Goal: Task Accomplishment & Management: Use online tool/utility

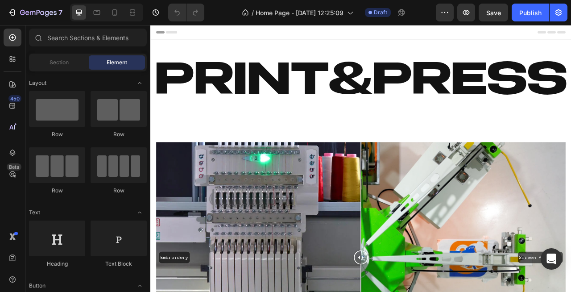
scroll to position [1, 0]
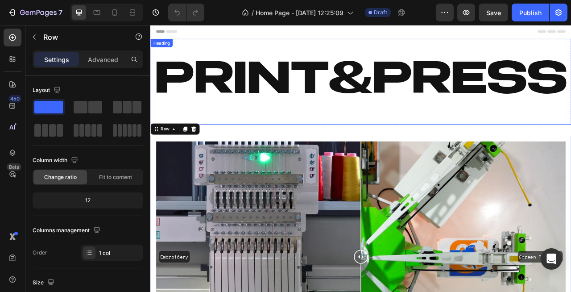
click at [274, 142] on h2 "Print&Press" at bounding box center [418, 96] width 536 height 109
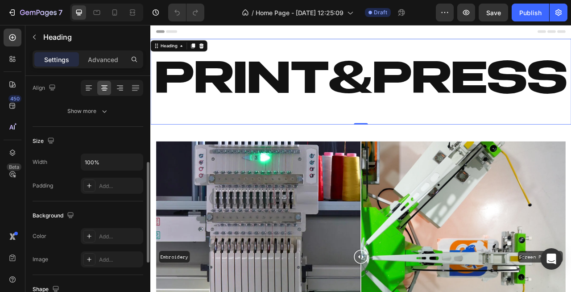
scroll to position [162, 0]
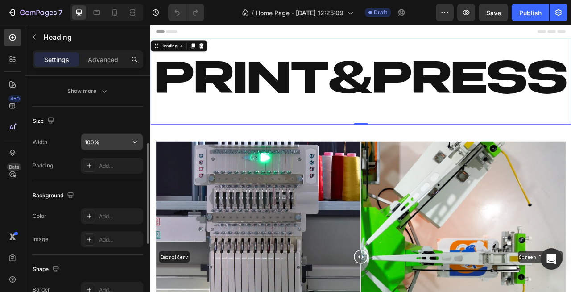
click at [106, 145] on input "100%" at bounding box center [112, 142] width 62 height 16
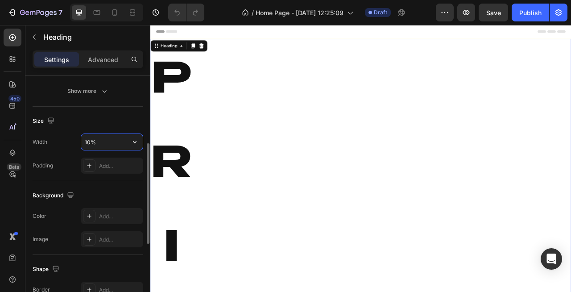
type input "100%"
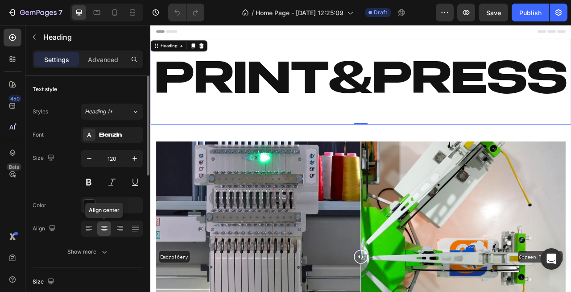
scroll to position [0, 0]
click at [229, 135] on h2 "Print&Press" at bounding box center [418, 96] width 536 height 109
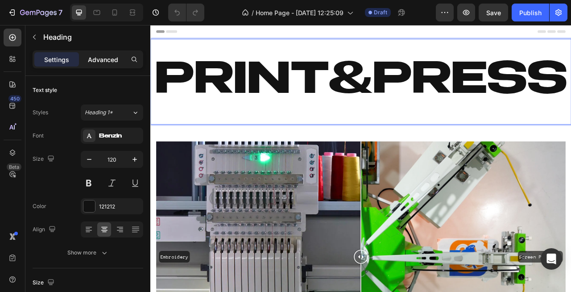
click at [95, 52] on div "Advanced" at bounding box center [103, 59] width 45 height 14
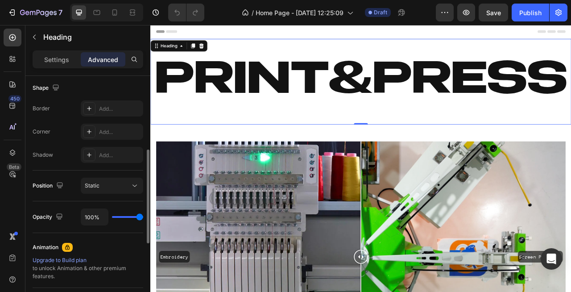
scroll to position [220, 0]
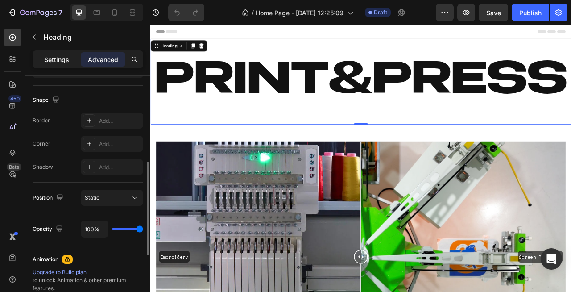
click at [61, 62] on p "Settings" at bounding box center [56, 59] width 25 height 9
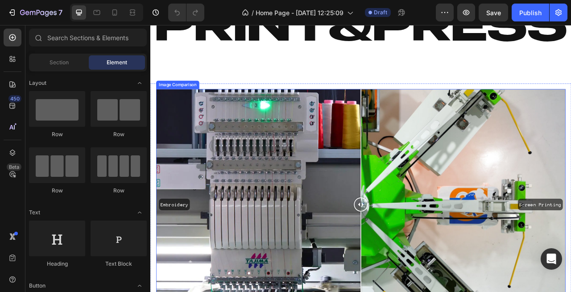
scroll to position [73, 0]
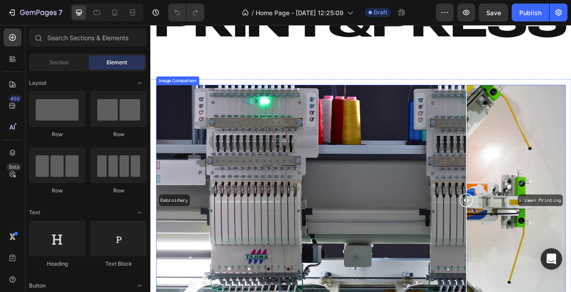
drag, startPoint x: 417, startPoint y: 253, endPoint x: 487, endPoint y: 267, distance: 71.4
click at [556, 258] on div at bounding box center [553, 247] width 18 height 293
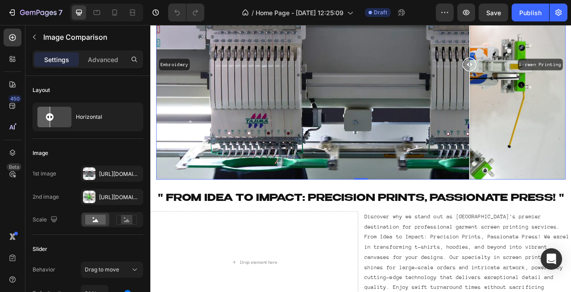
scroll to position [246, 0]
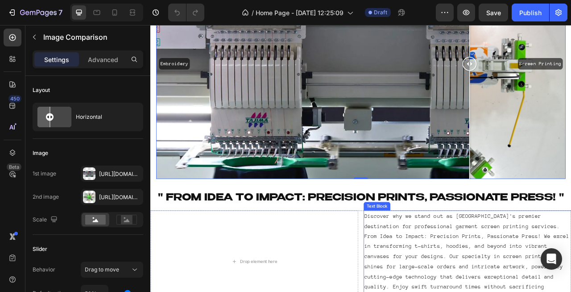
click at [446, 252] on div "Text Block" at bounding box center [439, 255] width 30 height 8
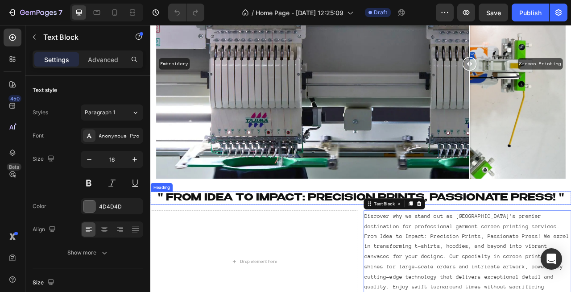
click at [404, 243] on h2 "" From Idea to Impact: Precision Prints, Passionate Press! "" at bounding box center [418, 245] width 536 height 17
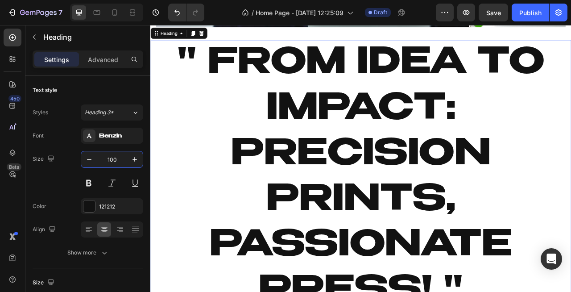
scroll to position [439, 0]
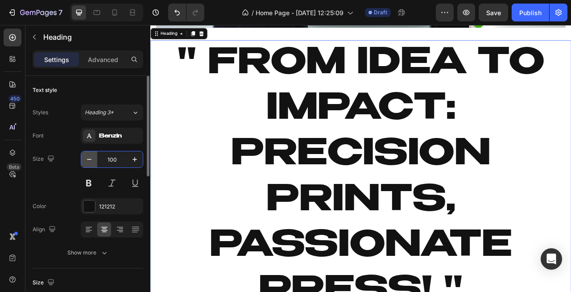
drag, startPoint x: 123, startPoint y: 163, endPoint x: 92, endPoint y: 163, distance: 30.8
click at [97, 163] on input "100" at bounding box center [111, 159] width 29 height 16
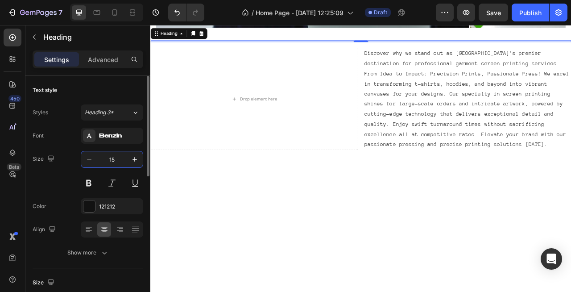
type input "1"
type input "50"
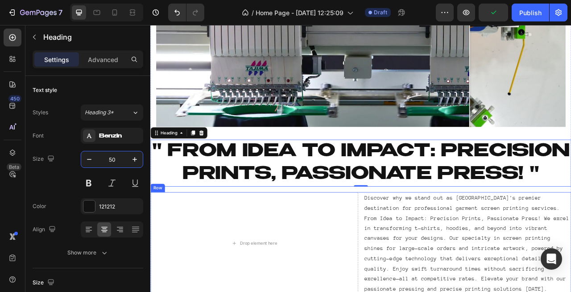
scroll to position [313, 0]
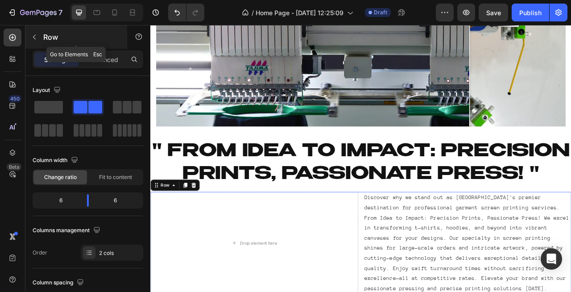
click at [31, 35] on icon "button" at bounding box center [34, 36] width 7 height 7
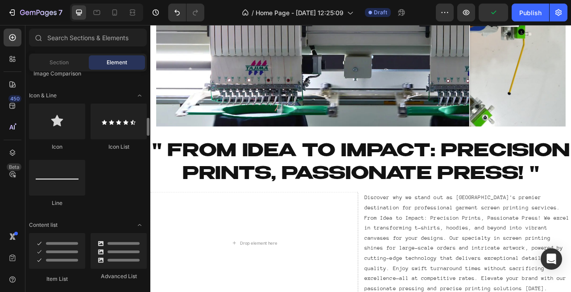
scroll to position [562, 0]
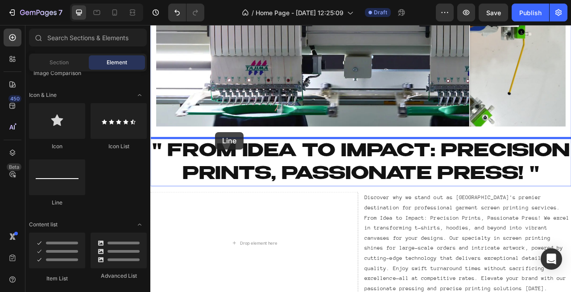
drag, startPoint x: 208, startPoint y: 206, endPoint x: 233, endPoint y: 161, distance: 51.1
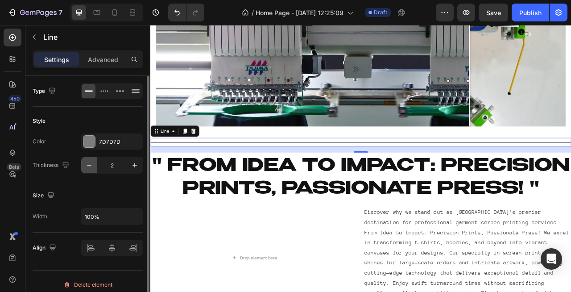
click at [90, 167] on icon "button" at bounding box center [89, 165] width 9 height 9
type input "1"
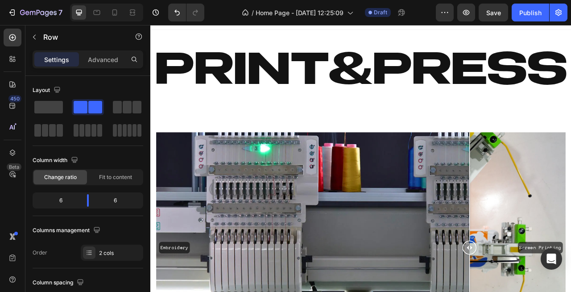
scroll to position [0, 0]
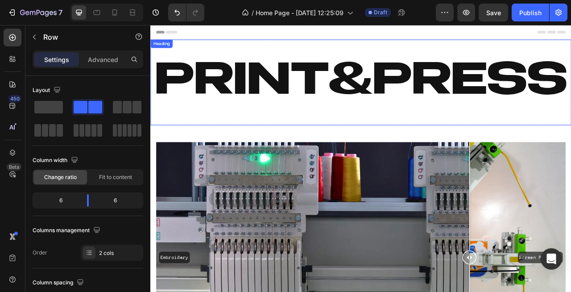
click at [413, 143] on h2 "Print&Press" at bounding box center [418, 97] width 536 height 109
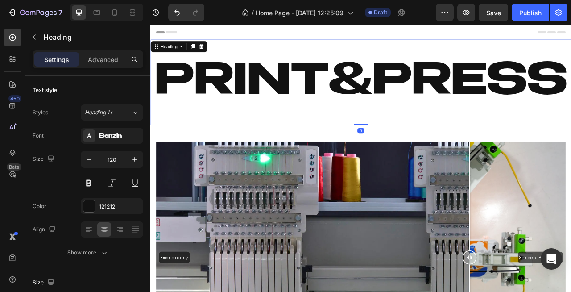
drag, startPoint x: 419, startPoint y: 150, endPoint x: 416, endPoint y: 125, distance: 25.2
click at [416, 125] on div "Print&Press Heading 0" at bounding box center [418, 97] width 536 height 109
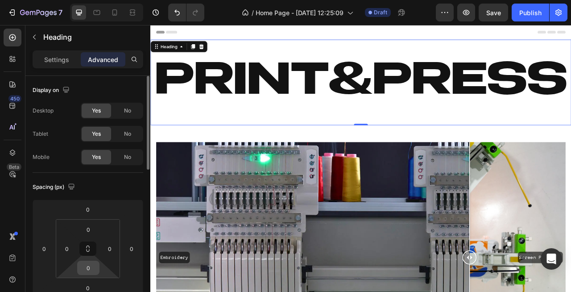
click at [89, 272] on input "0" at bounding box center [88, 267] width 18 height 13
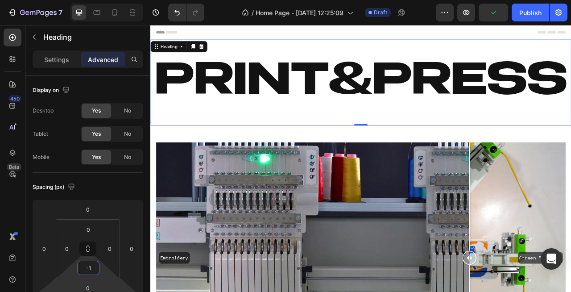
type input "-"
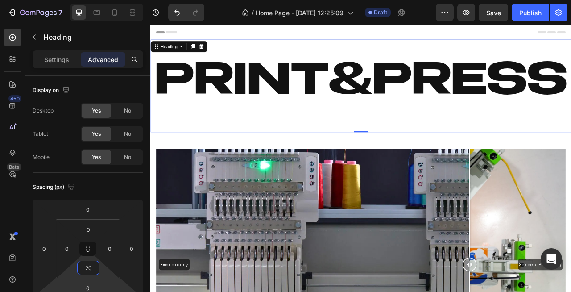
type input "2"
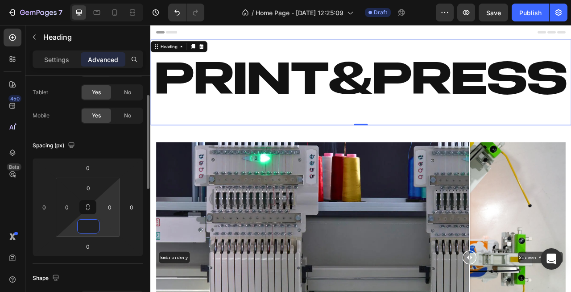
scroll to position [44, 0]
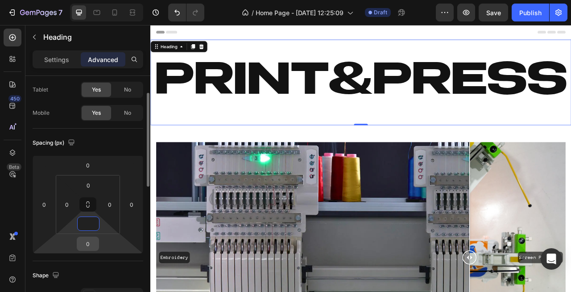
click at [93, 248] on input "0" at bounding box center [88, 243] width 18 height 13
type input "0"
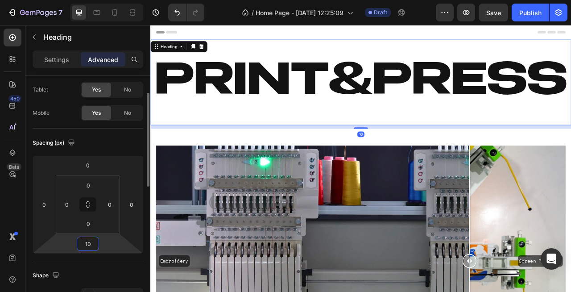
type input "1"
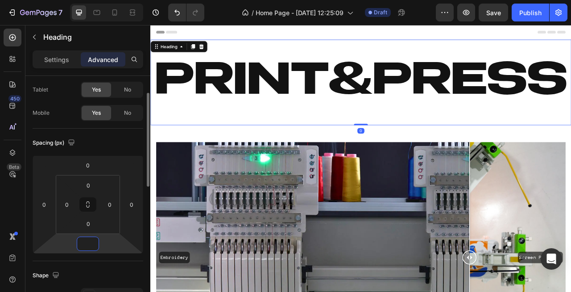
type input "1"
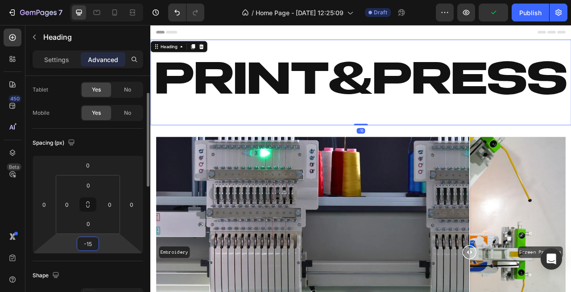
type input "-1"
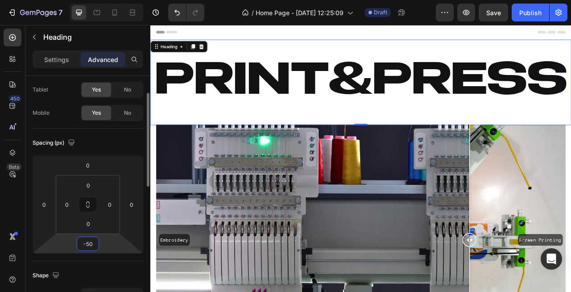
type input "-5"
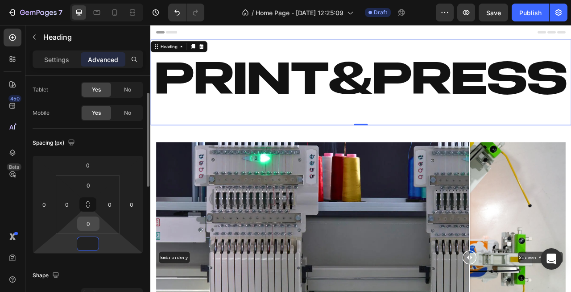
click at [84, 224] on input "0" at bounding box center [88, 223] width 18 height 13
type input "0"
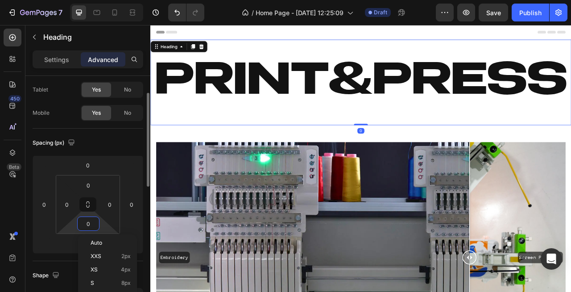
click at [94, 224] on input "0" at bounding box center [88, 223] width 18 height 13
type input "-"
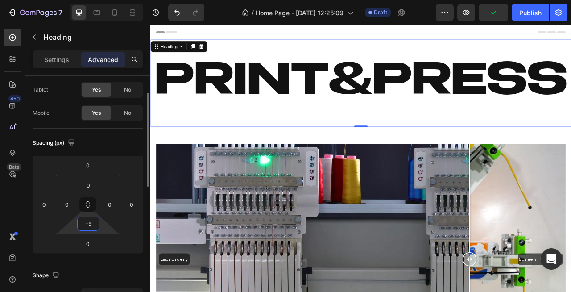
type input "-"
type input "0"
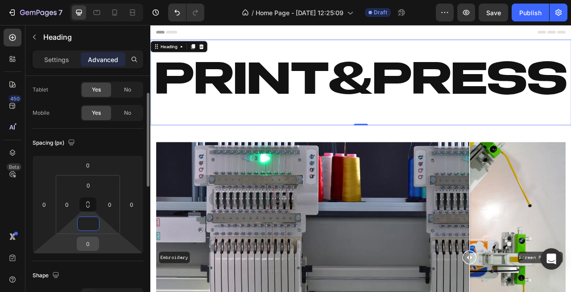
click at [92, 246] on input "0" at bounding box center [88, 243] width 18 height 13
type input "0"
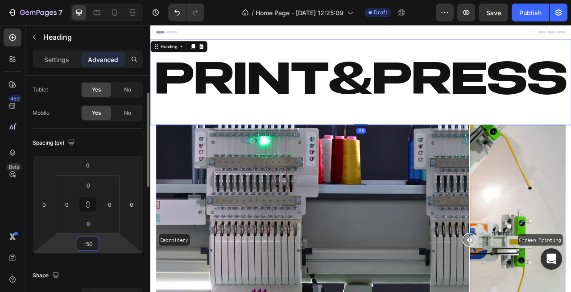
type input "-5"
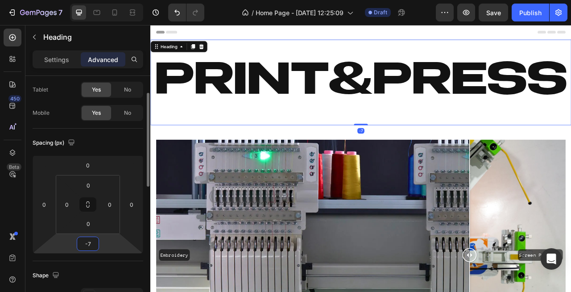
type input "-70"
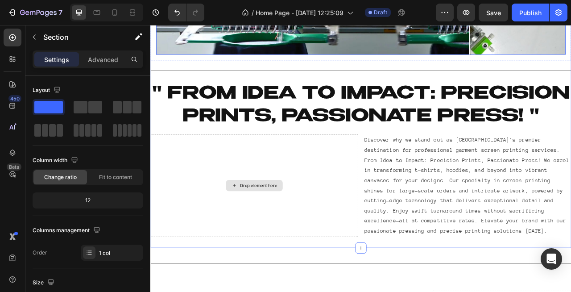
scroll to position [374, 0]
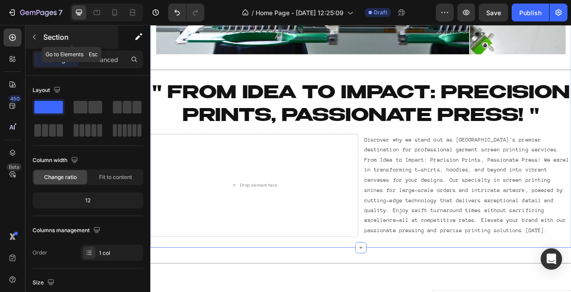
click at [33, 43] on button "button" at bounding box center [34, 37] width 14 height 14
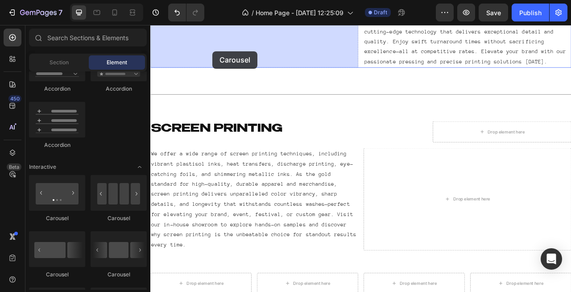
scroll to position [579, 0]
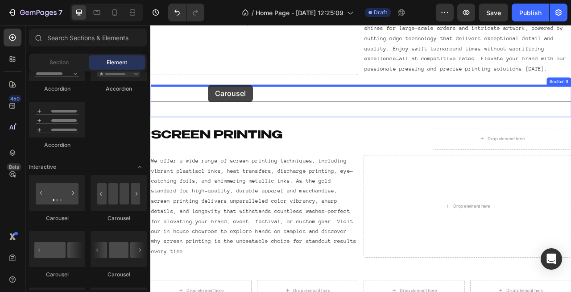
drag, startPoint x: 207, startPoint y: 284, endPoint x: 224, endPoint y: 101, distance: 183.7
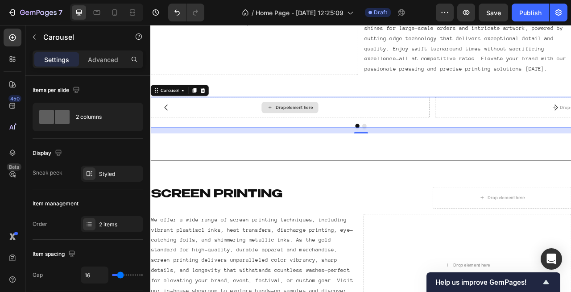
click at [329, 129] on div "Drop element here" at bounding box center [332, 129] width 47 height 7
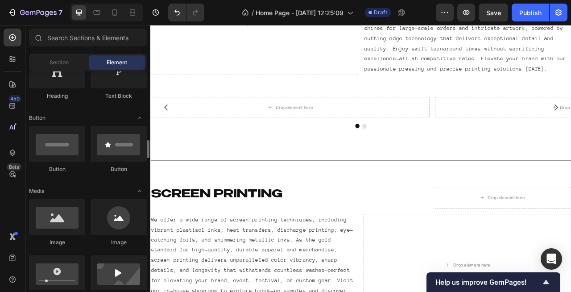
scroll to position [0, 0]
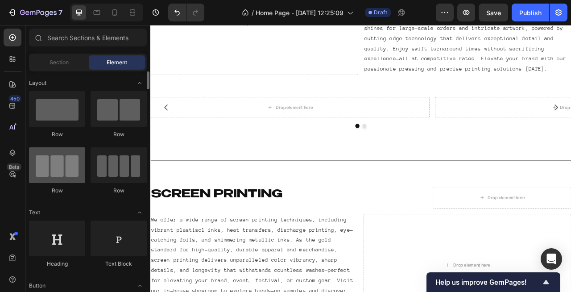
click at [69, 173] on div at bounding box center [57, 165] width 56 height 36
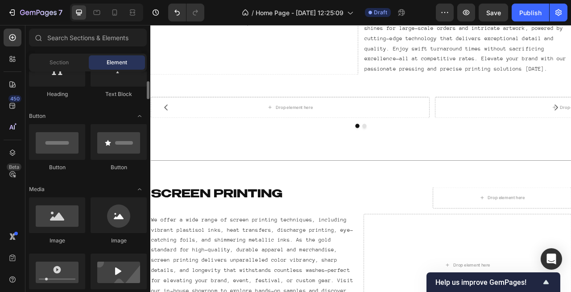
scroll to position [170, 0]
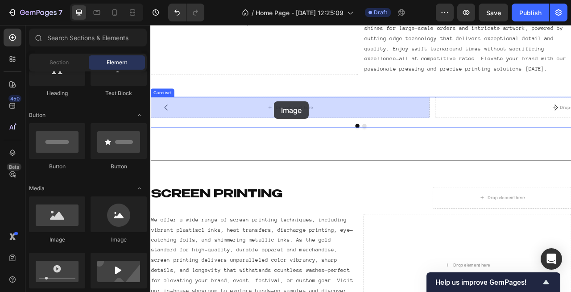
drag, startPoint x: 271, startPoint y: 246, endPoint x: 306, endPoint y: 137, distance: 114.5
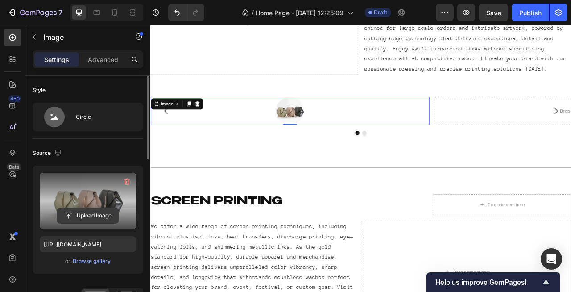
click at [96, 218] on input "file" at bounding box center [88, 215] width 62 height 15
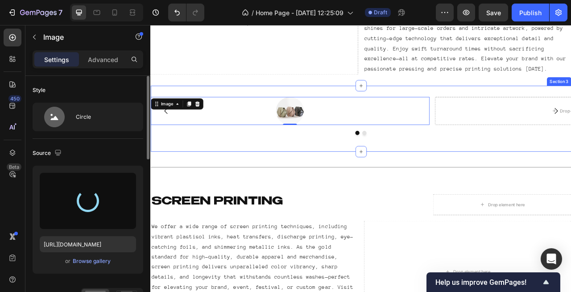
type input "[URL][DOMAIN_NAME]"
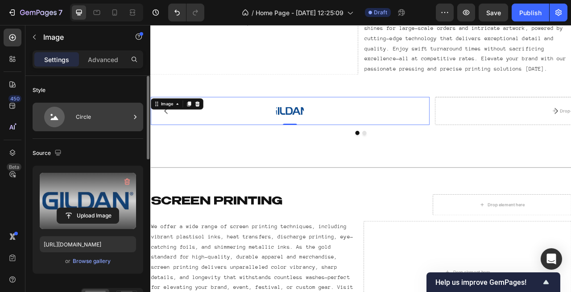
click at [82, 116] on div "Circle" at bounding box center [103, 117] width 54 height 21
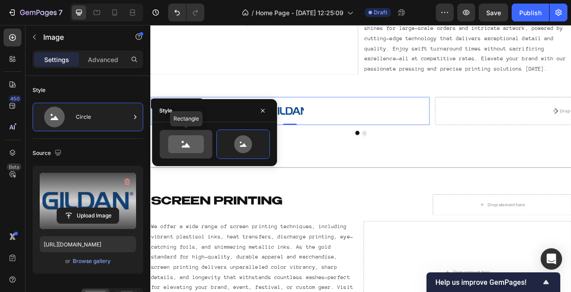
click at [200, 144] on icon at bounding box center [186, 144] width 36 height 18
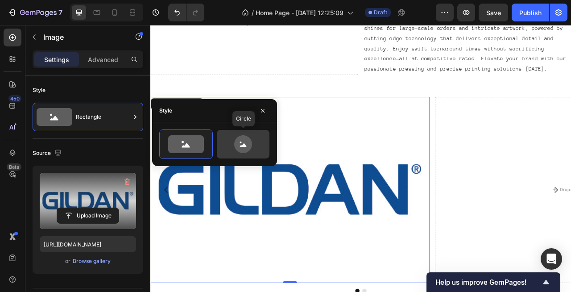
click at [231, 149] on icon at bounding box center [243, 144] width 42 height 18
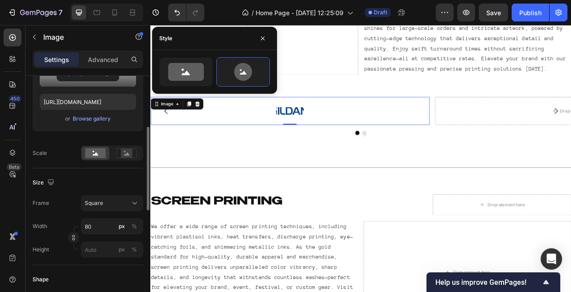
scroll to position [144, 0]
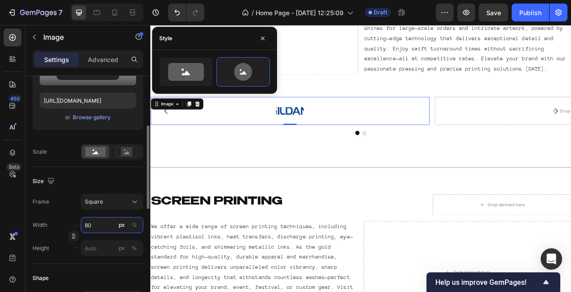
click at [106, 226] on input "80" at bounding box center [112, 225] width 62 height 16
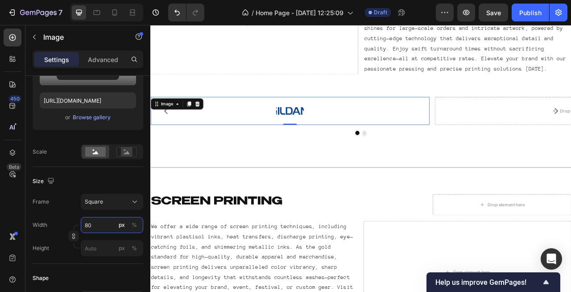
drag, startPoint x: 106, startPoint y: 226, endPoint x: 71, endPoint y: 226, distance: 35.7
click at [71, 226] on div "Width 80 px % Height px %" at bounding box center [88, 236] width 111 height 39
type input "2"
type input "20"
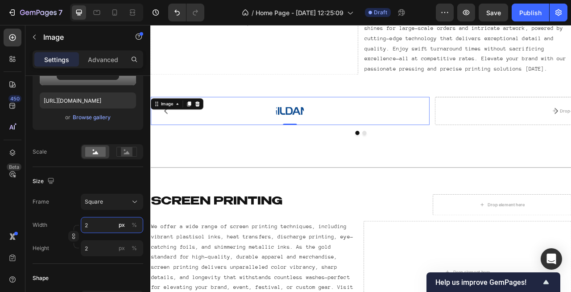
type input "20"
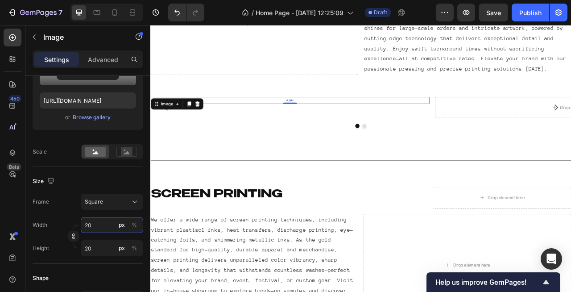
type input "200"
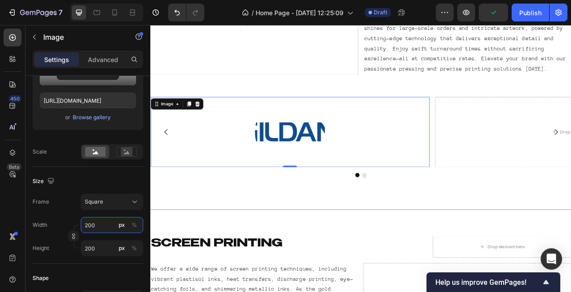
type input "20"
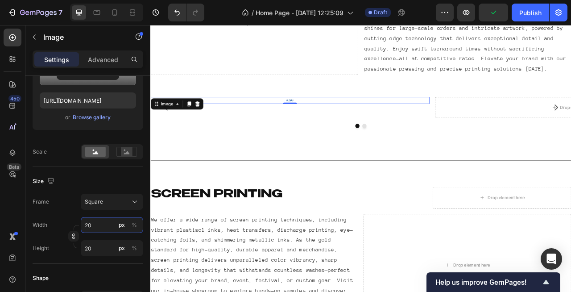
type input "2"
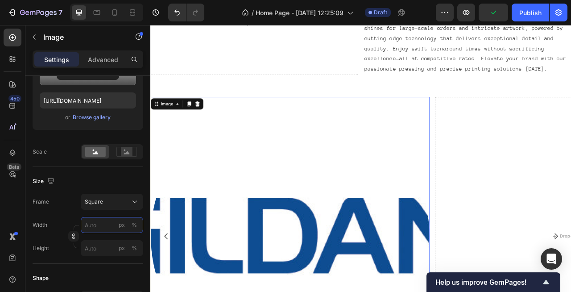
type input "3"
type input "30"
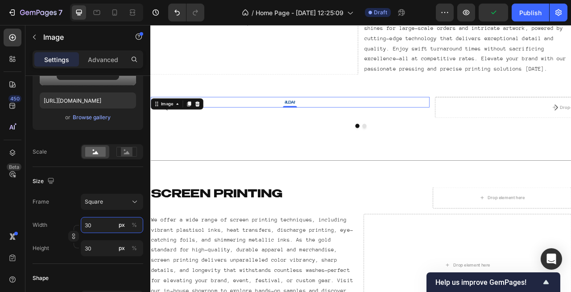
type input "300"
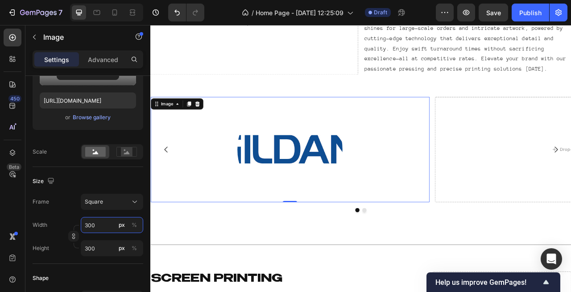
type input "30"
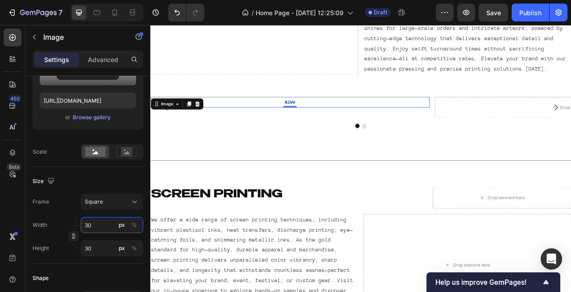
type input "3"
type input "30"
type input "3"
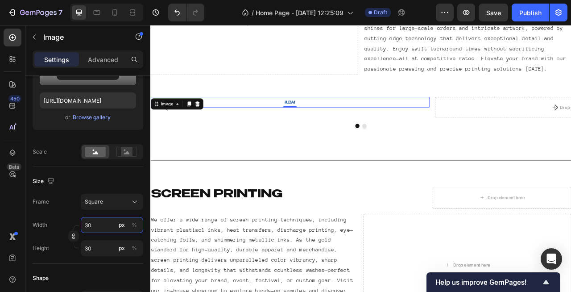
type input "3"
type input "2"
type input "20"
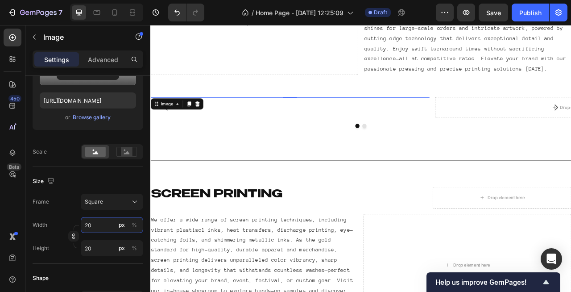
type input "200"
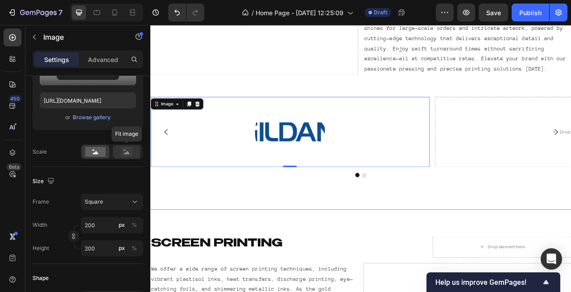
click at [130, 147] on rect at bounding box center [126, 151] width 20 height 9
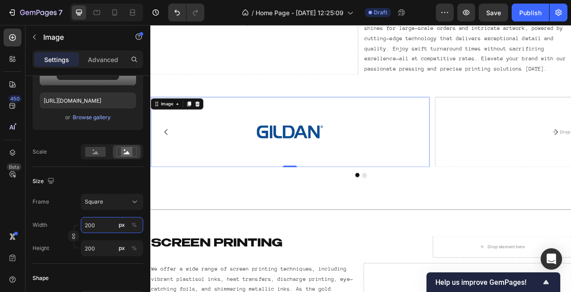
click at [102, 227] on input "200" at bounding box center [112, 225] width 62 height 16
drag, startPoint x: 103, startPoint y: 227, endPoint x: 37, endPoint y: 227, distance: 65.6
click at [54, 227] on div "Width 200 px %" at bounding box center [88, 225] width 111 height 16
type input "4"
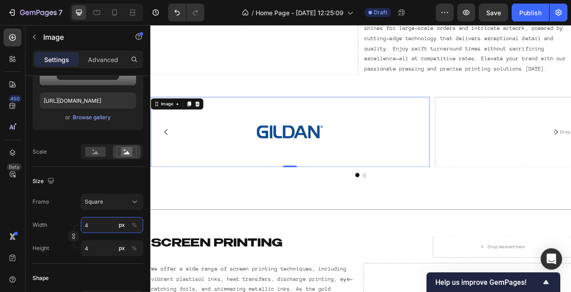
type input "40"
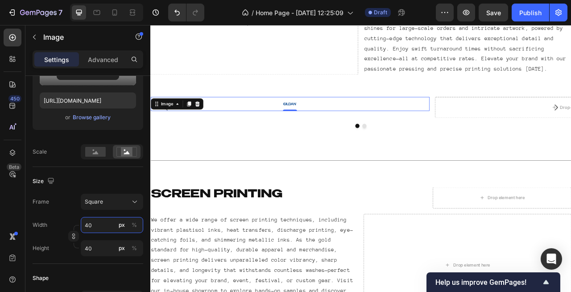
type input "400"
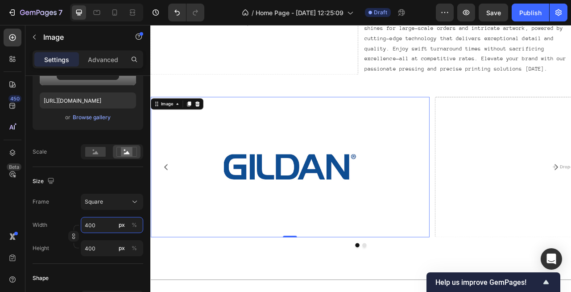
type input "40"
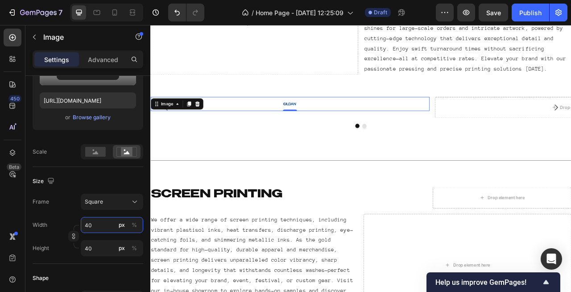
type input "4"
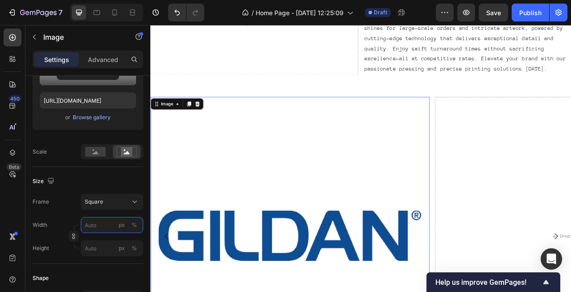
type input "3"
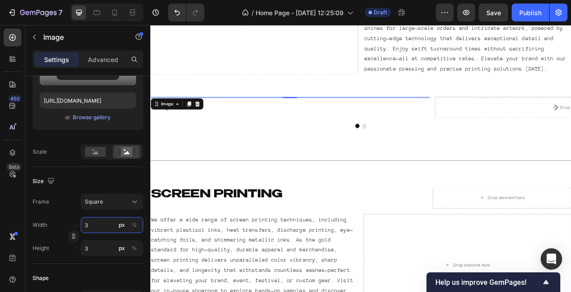
type input "30"
type input "300"
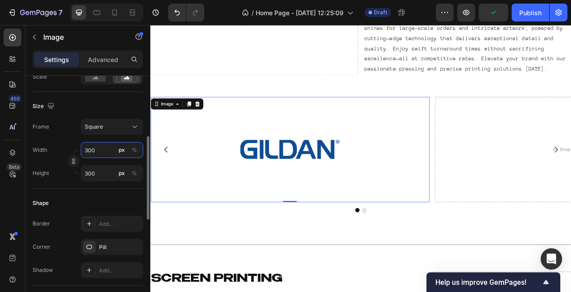
scroll to position [222, 0]
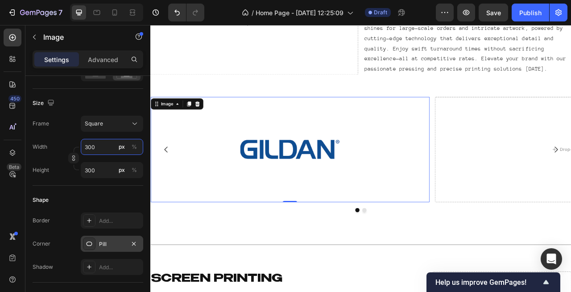
type input "300"
click at [111, 245] on div "Pill" at bounding box center [112, 244] width 26 height 8
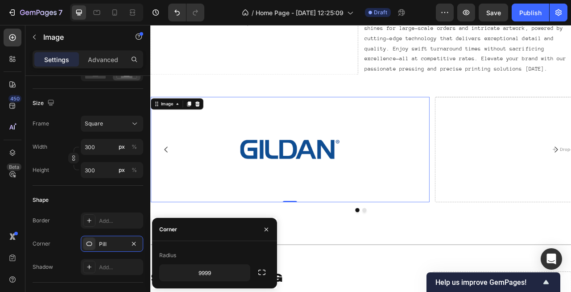
click at [122, 200] on div "Shape" at bounding box center [88, 200] width 111 height 14
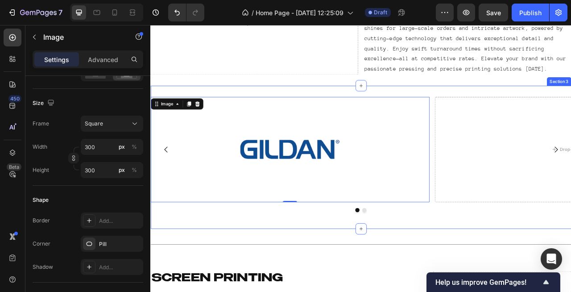
click at [534, 266] on div "Image 0 Drop element here [GEOGRAPHIC_DATA]" at bounding box center [418, 193] width 536 height 154
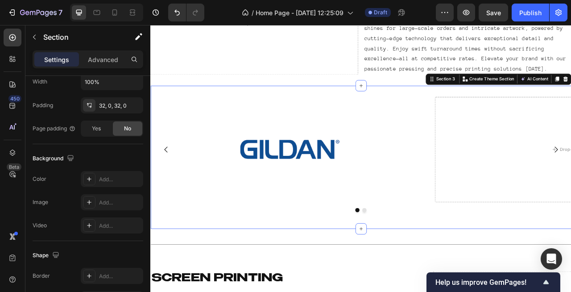
scroll to position [0, 0]
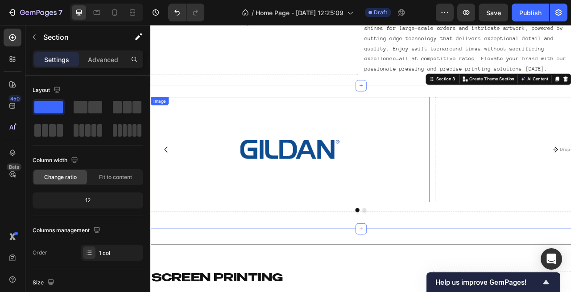
click at [181, 174] on button "Carousel Back Arrow" at bounding box center [170, 183] width 25 height 25
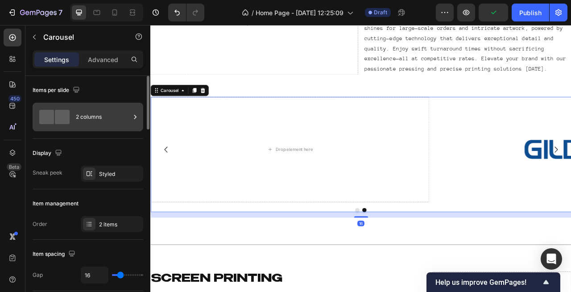
click at [87, 114] on div "2 columns" at bounding box center [103, 117] width 54 height 21
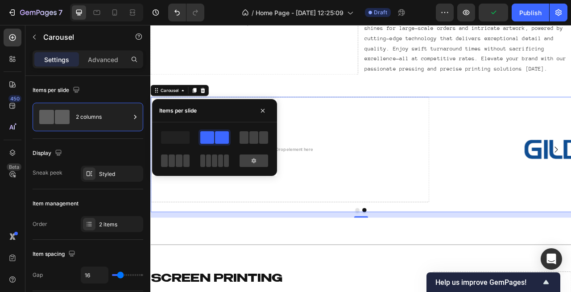
click at [179, 160] on span at bounding box center [179, 160] width 7 height 12
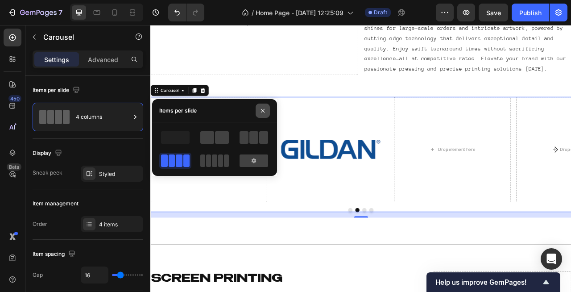
click at [262, 109] on icon "button" at bounding box center [262, 110] width 7 height 7
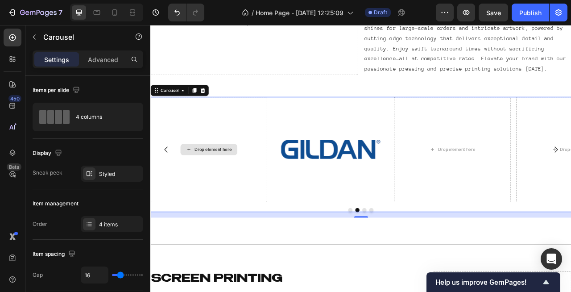
click at [233, 186] on div "Drop element here" at bounding box center [229, 183] width 47 height 7
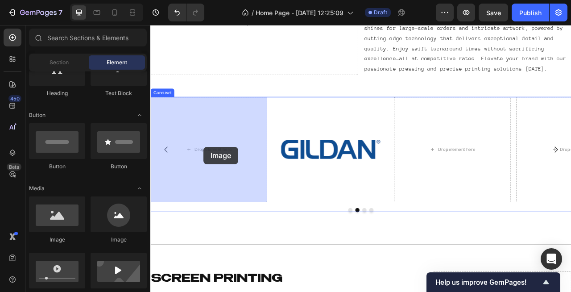
drag, startPoint x: 275, startPoint y: 246, endPoint x: 217, endPoint y: 192, distance: 79.3
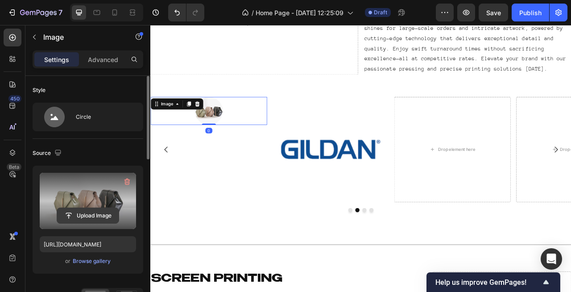
click at [98, 215] on input "file" at bounding box center [88, 215] width 62 height 15
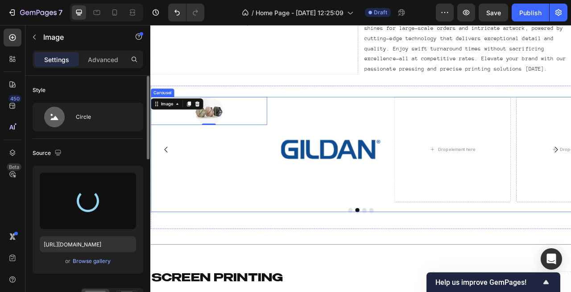
type input "[URL][DOMAIN_NAME]"
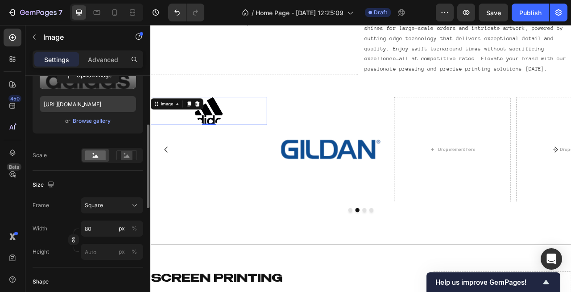
scroll to position [142, 0]
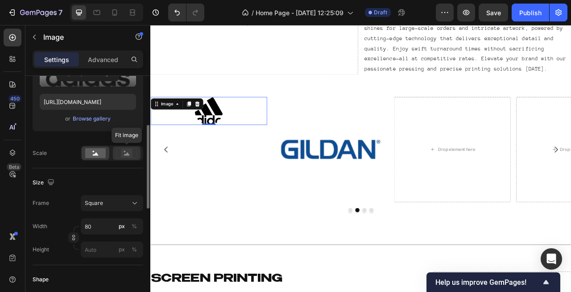
click at [122, 154] on rect at bounding box center [127, 153] width 12 height 9
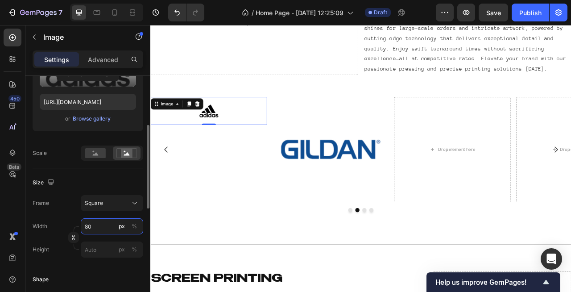
drag, startPoint x: 100, startPoint y: 228, endPoint x: 54, endPoint y: 228, distance: 45.5
click at [58, 228] on div "Width 80 px %" at bounding box center [88, 226] width 111 height 16
drag, startPoint x: 94, startPoint y: 228, endPoint x: 42, endPoint y: 228, distance: 52.2
click at [49, 228] on div "Width 80 px %" at bounding box center [88, 226] width 111 height 16
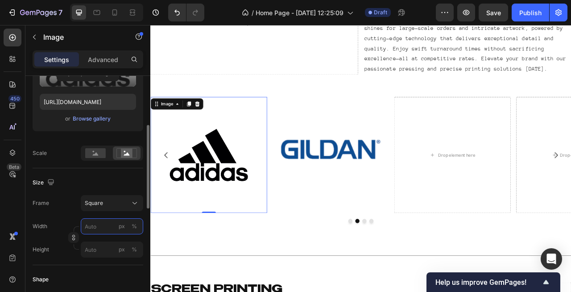
type input "4"
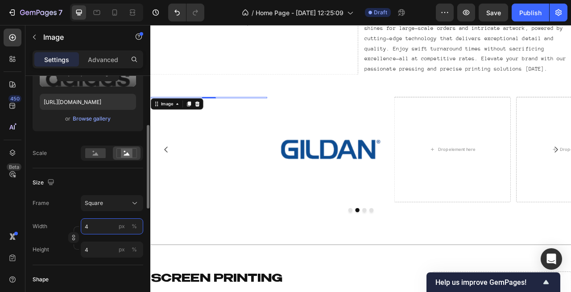
type input "40"
type input "400"
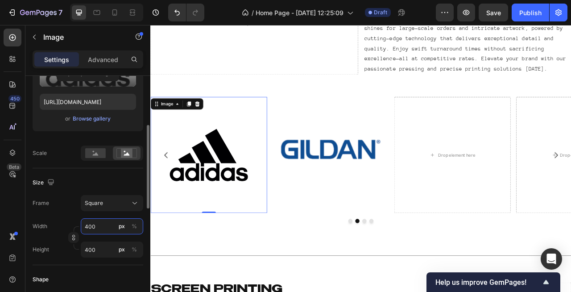
type input "40"
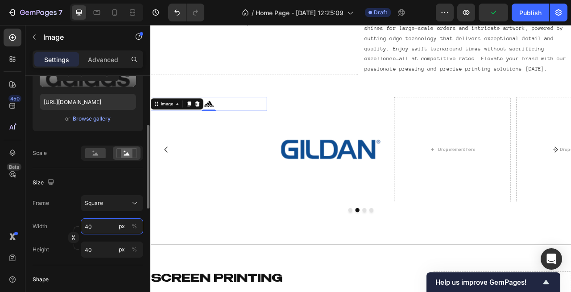
type input "4"
type input "3"
type input "30"
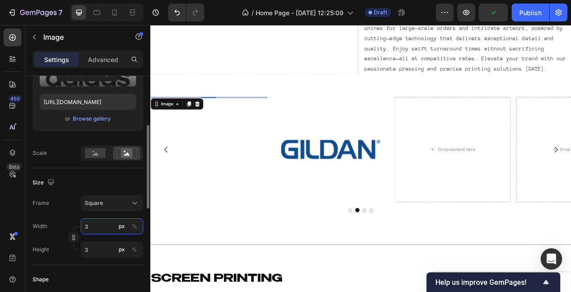
type input "30"
type input "300"
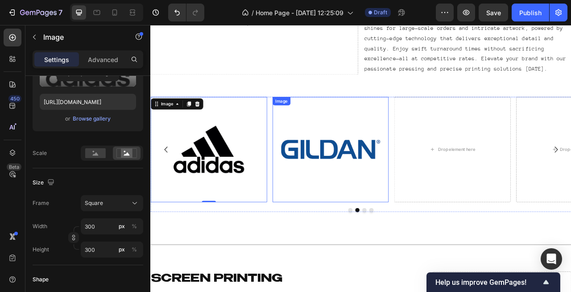
click at [324, 200] on img at bounding box center [379, 183] width 134 height 134
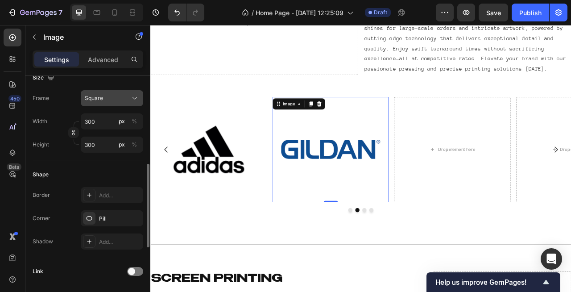
scroll to position [249, 0]
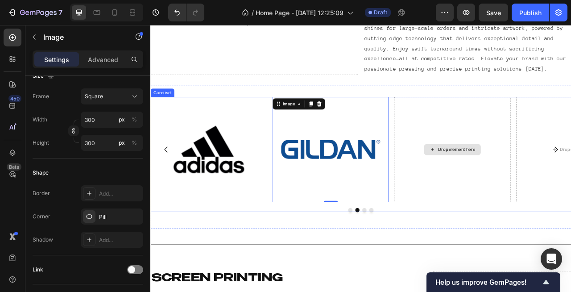
click at [506, 228] on div "Drop element here" at bounding box center [535, 183] width 148 height 134
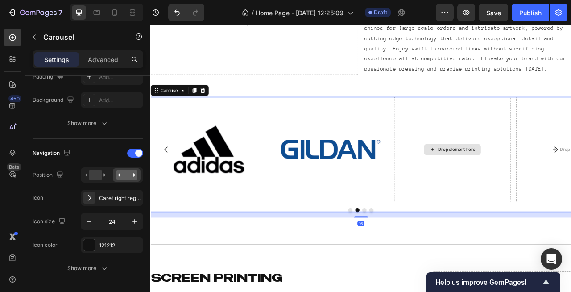
scroll to position [0, 0]
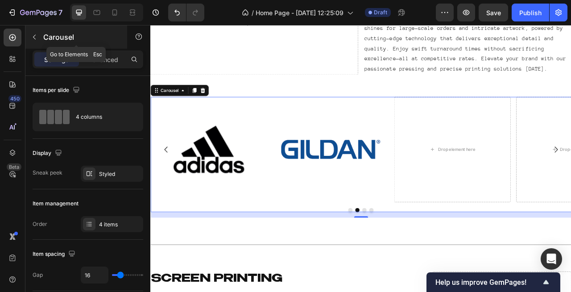
click at [36, 38] on icon "button" at bounding box center [34, 36] width 7 height 7
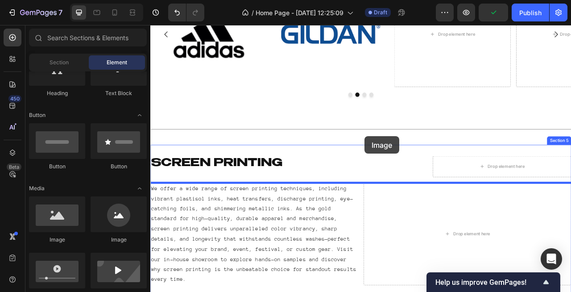
scroll to position [739, 0]
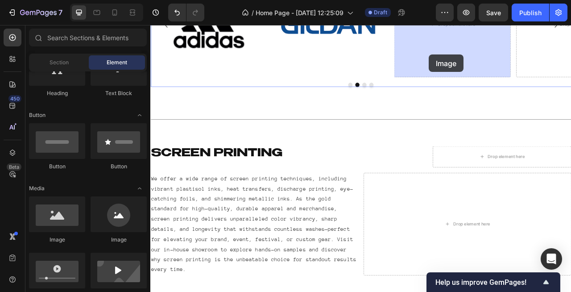
drag, startPoint x: 261, startPoint y: 247, endPoint x: 505, endPoint y: 64, distance: 305.2
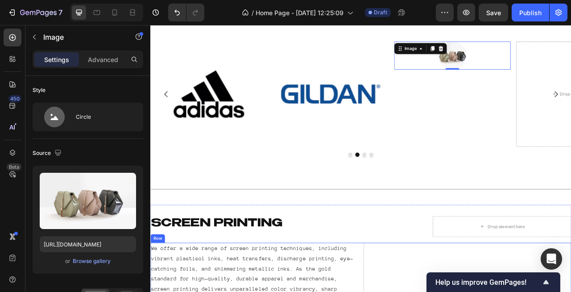
scroll to position [637, 0]
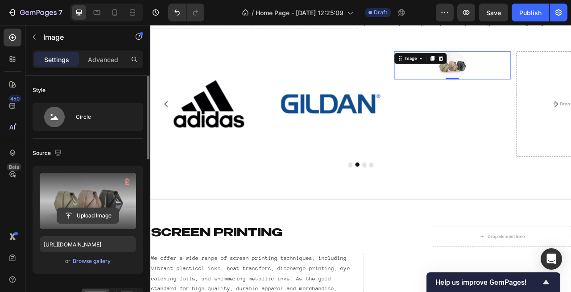
click at [84, 215] on input "file" at bounding box center [88, 215] width 62 height 15
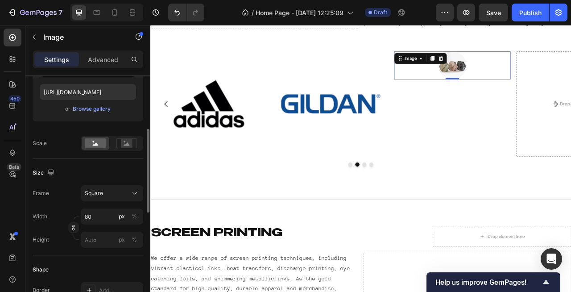
scroll to position [162, 0]
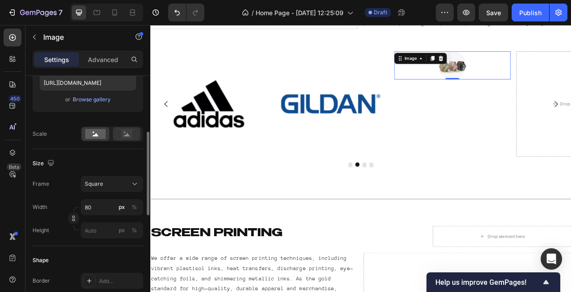
type input "[URL][DOMAIN_NAME]"
click at [129, 132] on rect at bounding box center [127, 133] width 12 height 9
click at [100, 212] on input "80" at bounding box center [112, 207] width 62 height 16
drag, startPoint x: 100, startPoint y: 212, endPoint x: 47, endPoint y: 212, distance: 52.7
click at [51, 212] on div "Width 80 px %" at bounding box center [88, 207] width 111 height 16
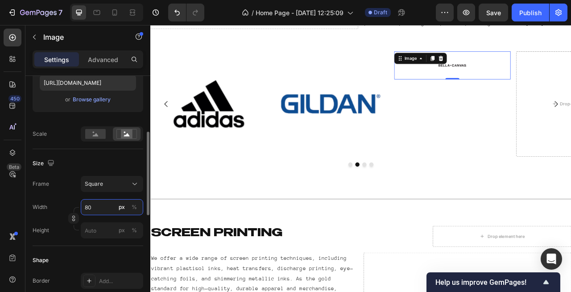
type input "8"
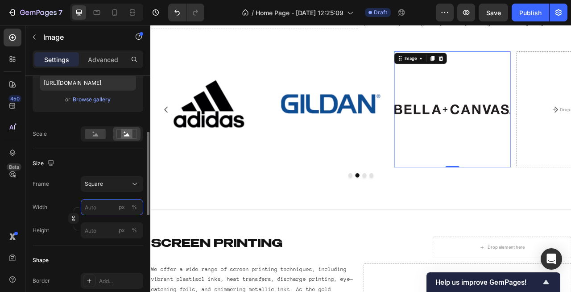
type input "3"
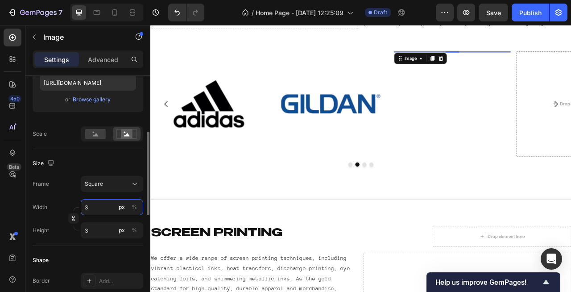
type input "30"
type input "300"
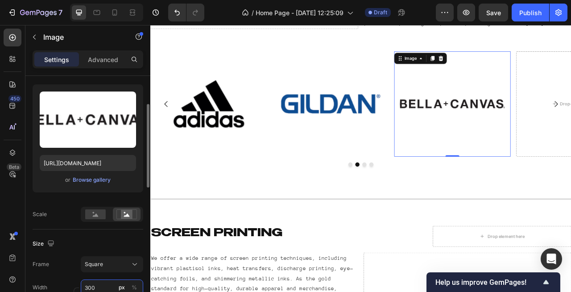
scroll to position [22, 0]
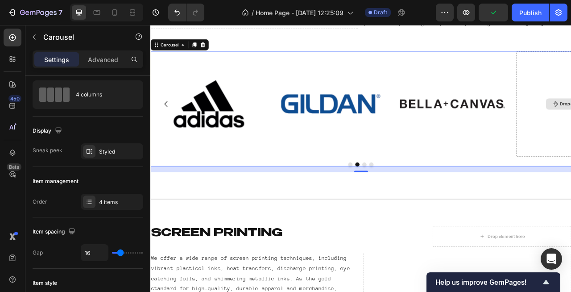
scroll to position [0, 0]
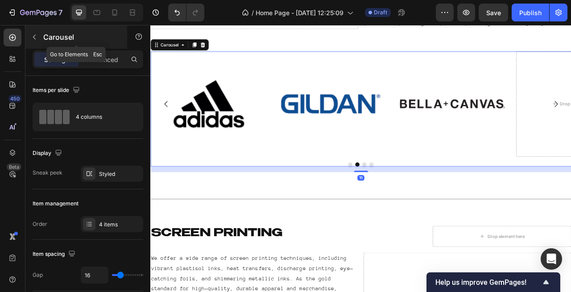
click at [34, 34] on icon "button" at bounding box center [34, 36] width 7 height 7
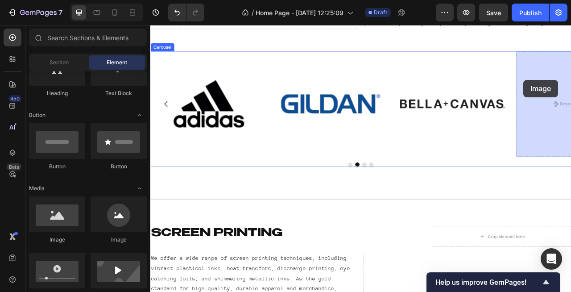
drag, startPoint x: 273, startPoint y: 245, endPoint x: 622, endPoint y: 105, distance: 375.6
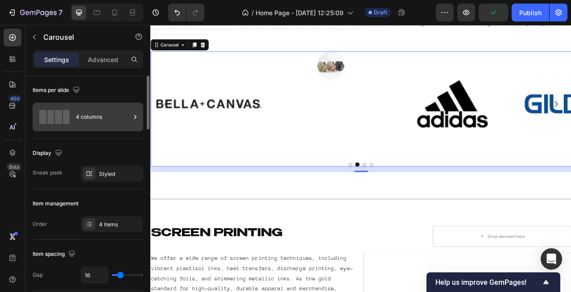
click at [83, 110] on div "4 columns" at bounding box center [103, 117] width 54 height 21
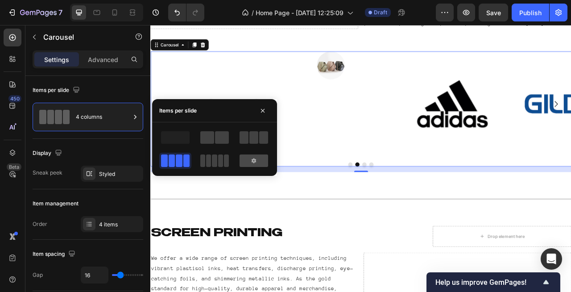
click at [255, 159] on icon at bounding box center [254, 160] width 4 height 5
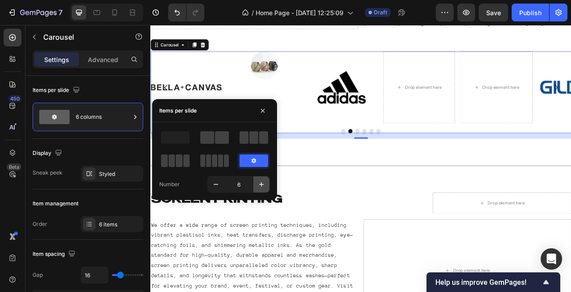
click at [262, 187] on icon "button" at bounding box center [261, 184] width 9 height 9
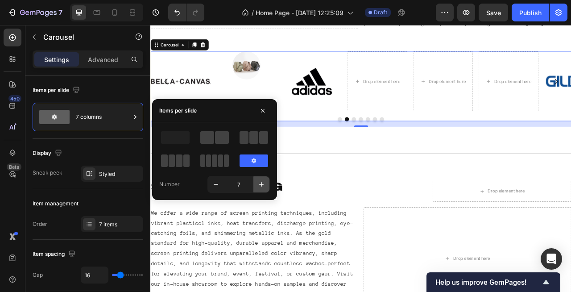
type input "8"
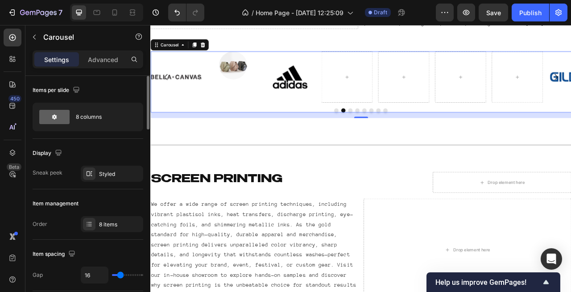
type input "34"
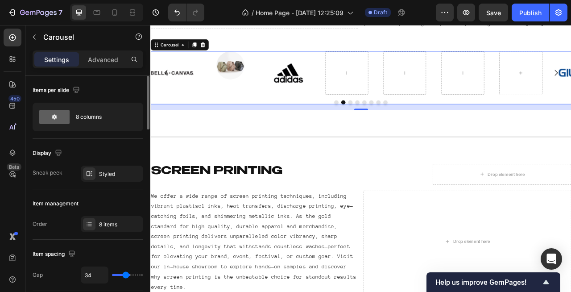
type input "43"
type input "68"
type input "75"
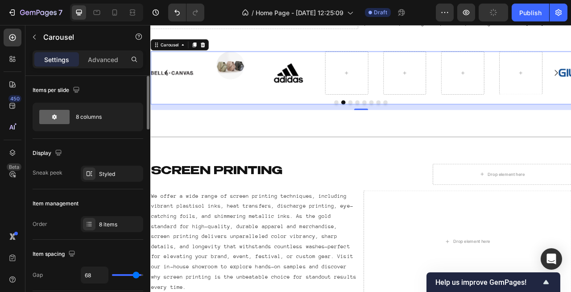
type input "75"
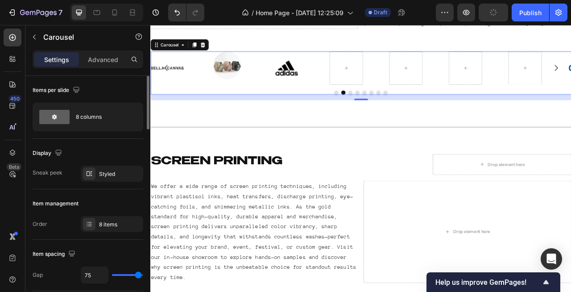
type input "77"
type input "16"
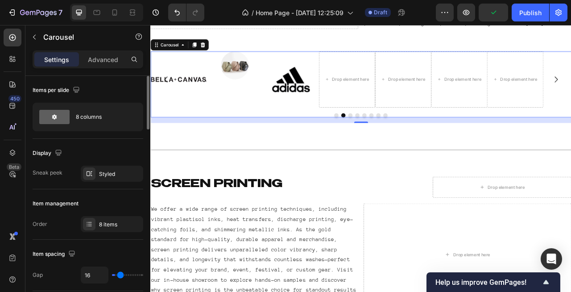
type input "0"
drag, startPoint x: 122, startPoint y: 276, endPoint x: 92, endPoint y: 277, distance: 29.9
type input "0"
click at [112, 276] on input "range" at bounding box center [127, 275] width 31 height 2
type input "5"
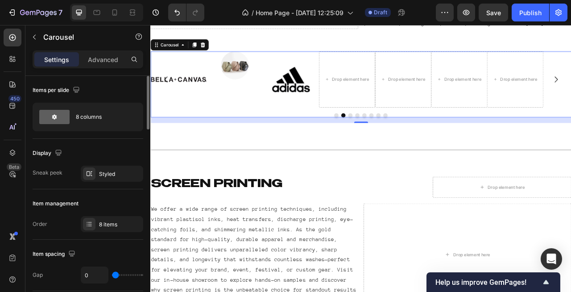
type input "5"
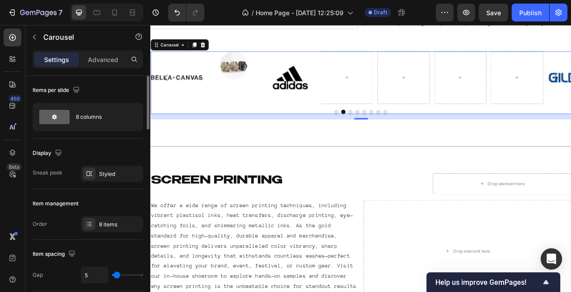
type input "12"
type input "11"
click at [119, 276] on input "range" at bounding box center [127, 275] width 31 height 2
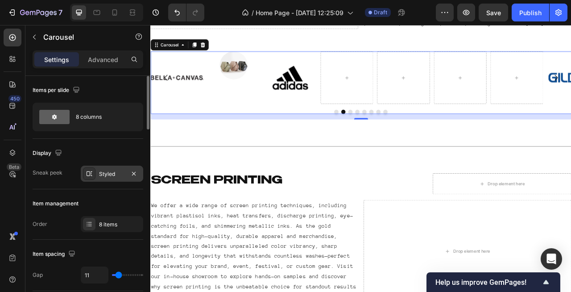
click at [111, 175] on div "Styled" at bounding box center [112, 174] width 26 height 8
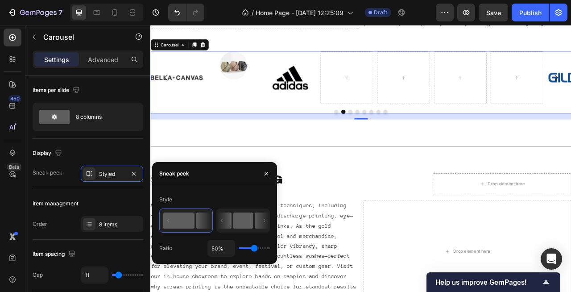
click at [243, 222] on rect at bounding box center [243, 220] width 20 height 16
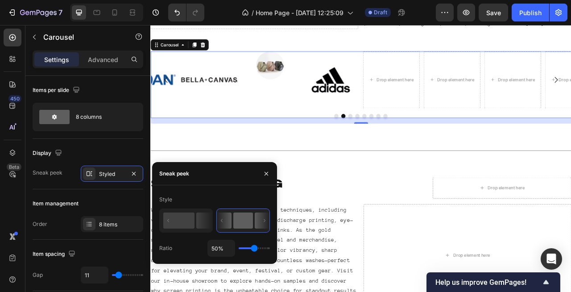
type input "1%"
type input "1"
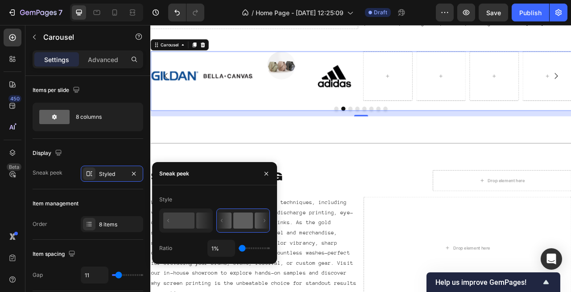
type input "94%"
type input "94"
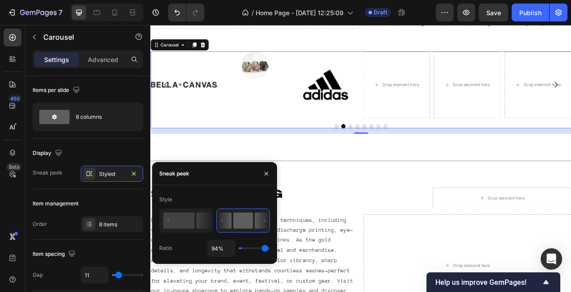
type input "100%"
drag, startPoint x: 255, startPoint y: 247, endPoint x: 289, endPoint y: 247, distance: 33.9
type input "100"
click at [270, 247] on input "range" at bounding box center [254, 248] width 31 height 2
click at [268, 178] on button "button" at bounding box center [266, 173] width 14 height 14
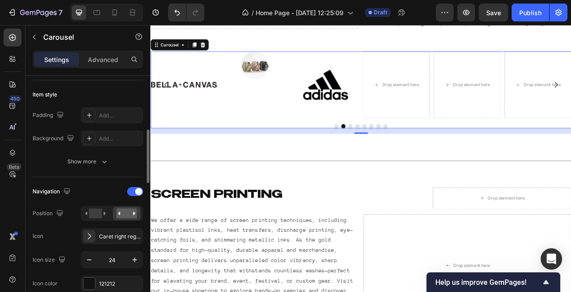
scroll to position [217, 0]
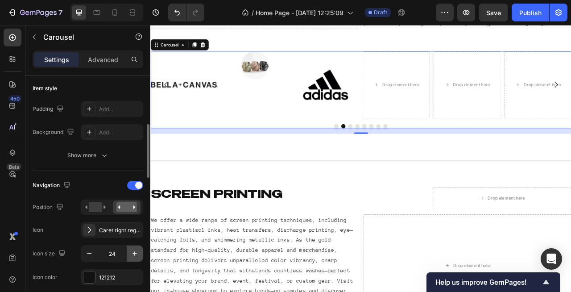
click at [139, 253] on button "button" at bounding box center [135, 253] width 16 height 16
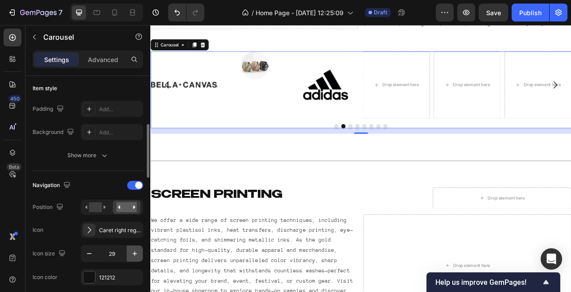
click at [139, 253] on button "button" at bounding box center [135, 253] width 16 height 16
type input "31"
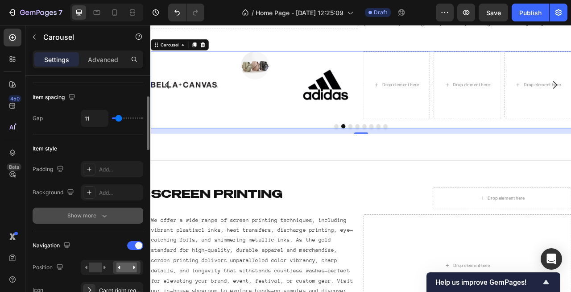
scroll to position [0, 0]
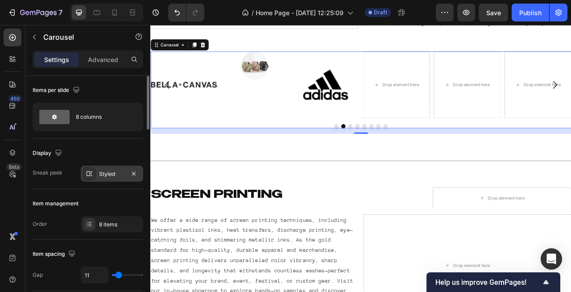
click at [110, 173] on div "Styled" at bounding box center [112, 174] width 26 height 8
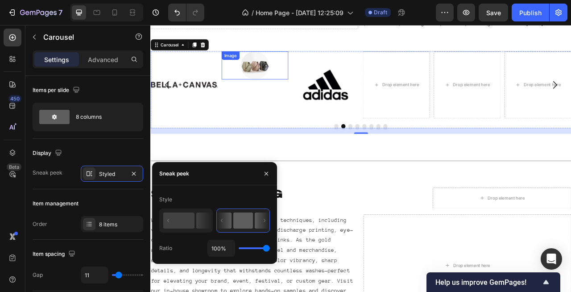
click at [288, 80] on img at bounding box center [283, 76] width 36 height 36
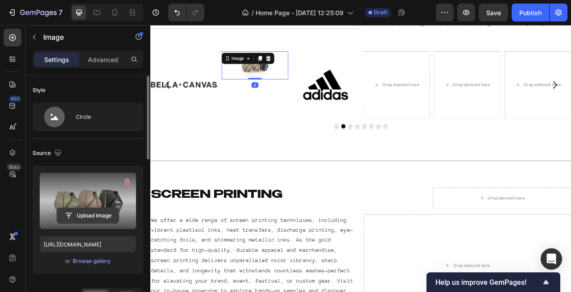
click at [94, 215] on input "file" at bounding box center [88, 215] width 62 height 15
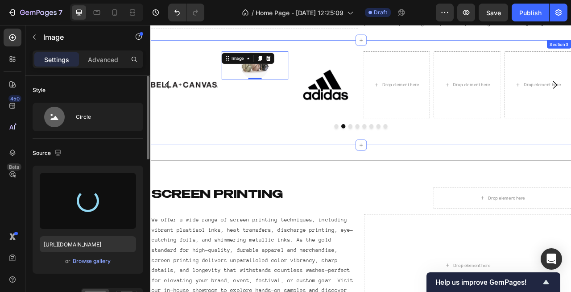
type input "[URL][DOMAIN_NAME]"
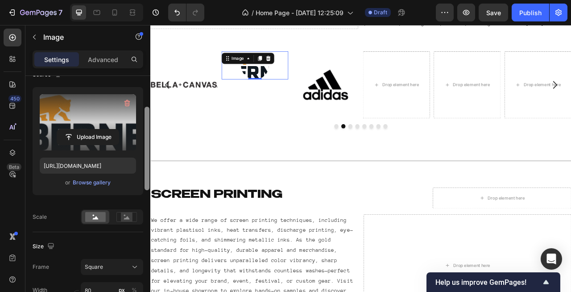
scroll to position [96, 0]
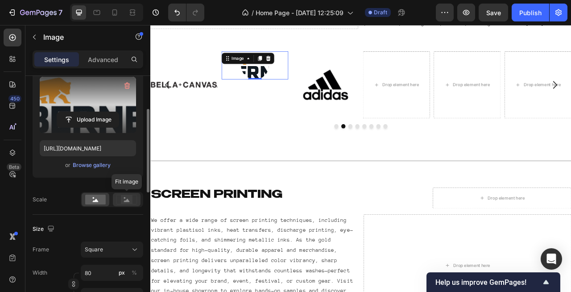
click at [132, 202] on rect at bounding box center [127, 199] width 12 height 9
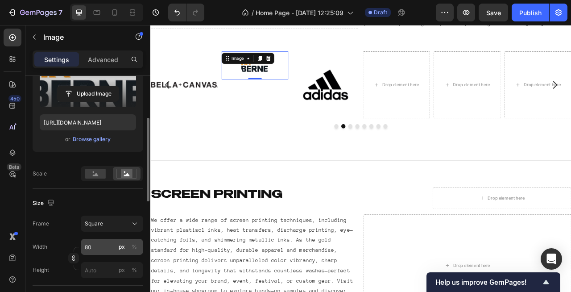
scroll to position [127, 0]
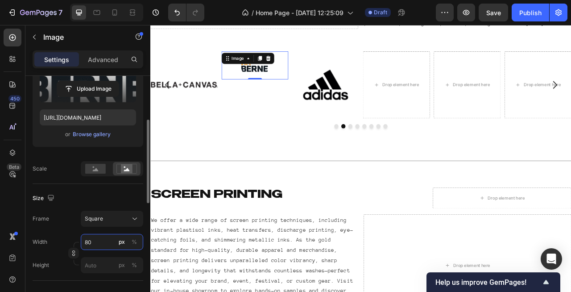
click at [115, 246] on input "80" at bounding box center [112, 242] width 62 height 16
drag, startPoint x: 102, startPoint y: 246, endPoint x: 47, endPoint y: 246, distance: 54.4
click at [50, 246] on div "Width 80 px %" at bounding box center [88, 242] width 111 height 16
type input "8"
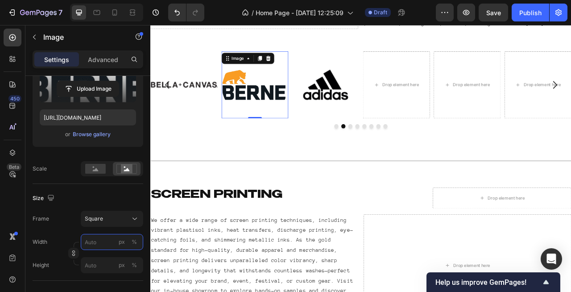
type input "3"
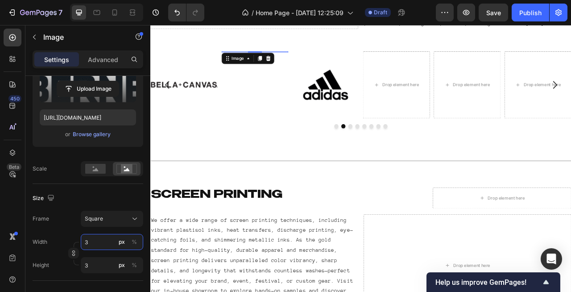
type input "30"
type input "300"
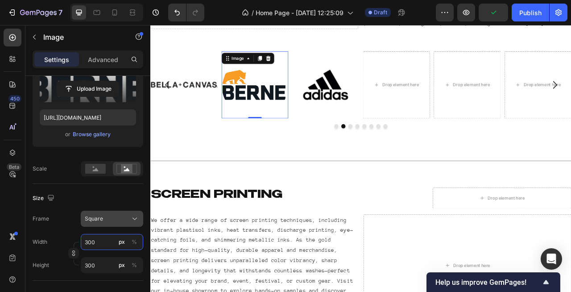
type input "300"
click at [112, 222] on div "Square" at bounding box center [107, 219] width 44 height 8
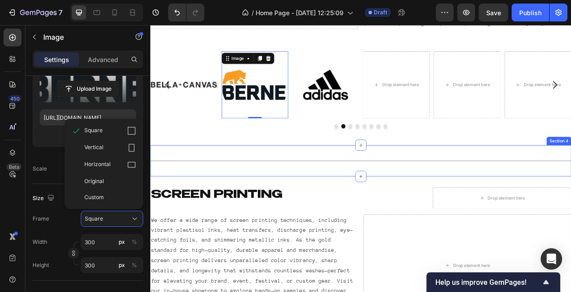
click at [246, 183] on div "Title Line Section 4" at bounding box center [418, 198] width 536 height 40
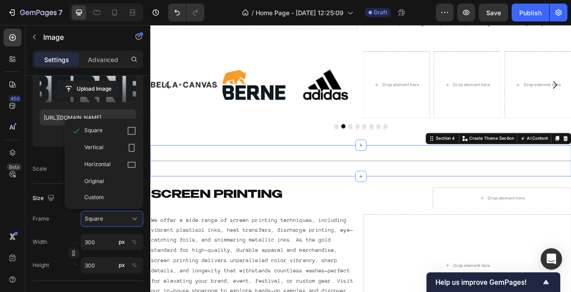
scroll to position [0, 0]
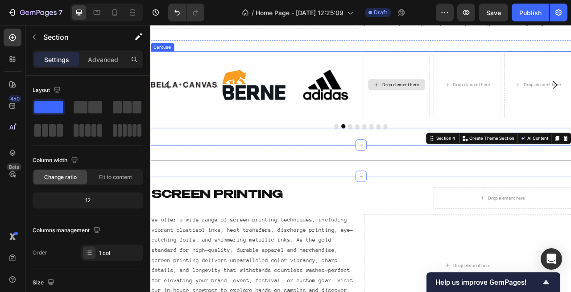
click at [479, 113] on div "Drop element here" at bounding box center [462, 100] width 85 height 85
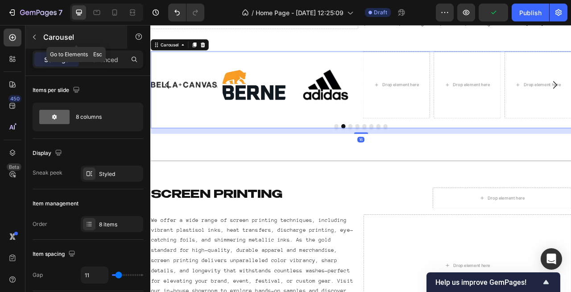
click at [36, 44] on button "button" at bounding box center [34, 37] width 14 height 14
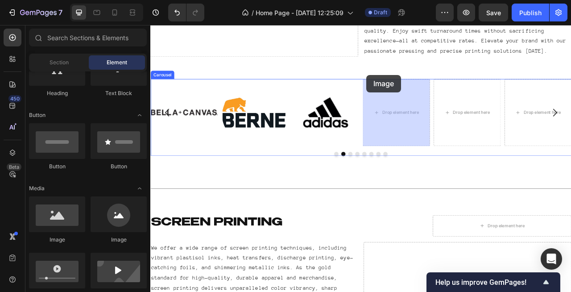
scroll to position [593, 0]
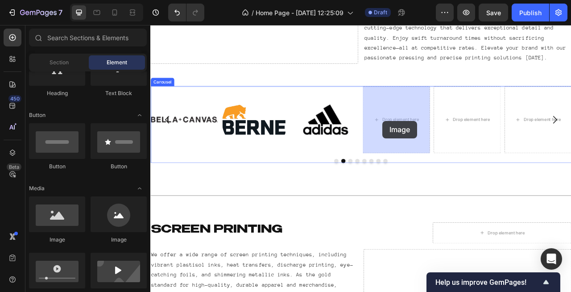
drag, startPoint x: 261, startPoint y: 240, endPoint x: 190, endPoint y: 278, distance: 81.1
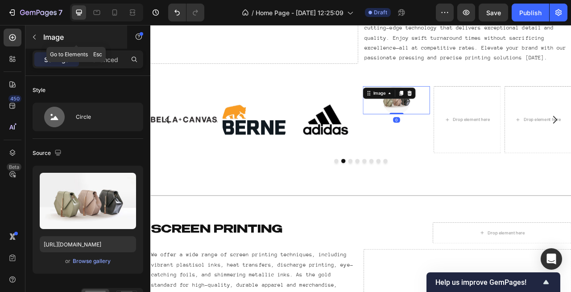
click at [38, 40] on button "button" at bounding box center [34, 37] width 14 height 14
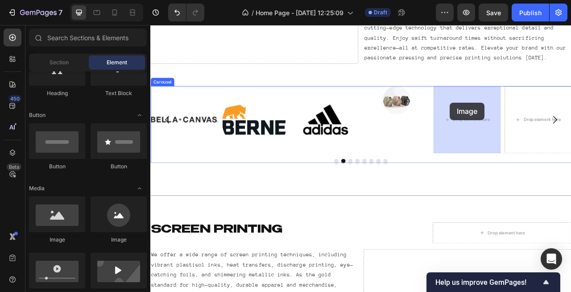
drag, startPoint x: 265, startPoint y: 237, endPoint x: 504, endPoint y: 130, distance: 261.3
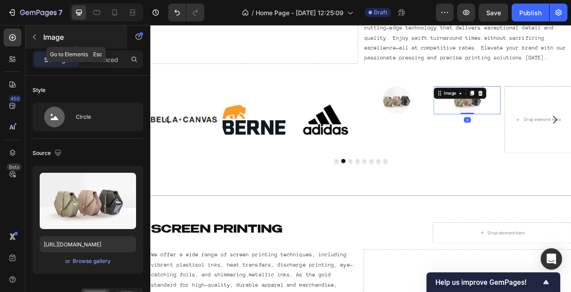
click at [35, 41] on button "button" at bounding box center [34, 37] width 14 height 14
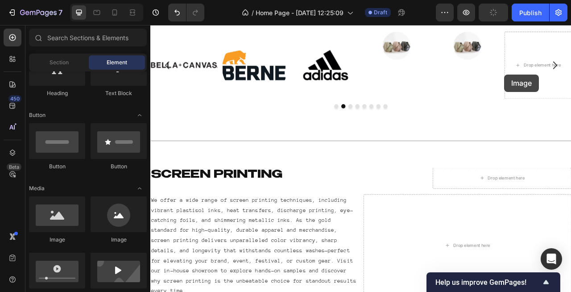
scroll to position [638, 0]
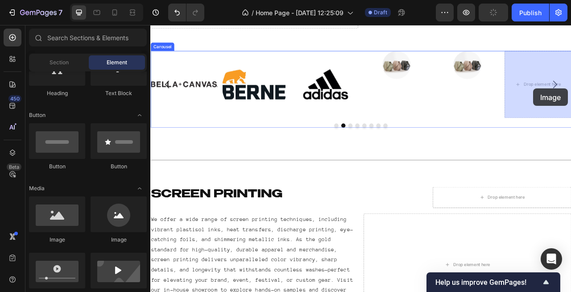
drag, startPoint x: 281, startPoint y: 253, endPoint x: 626, endPoint y: 104, distance: 376.2
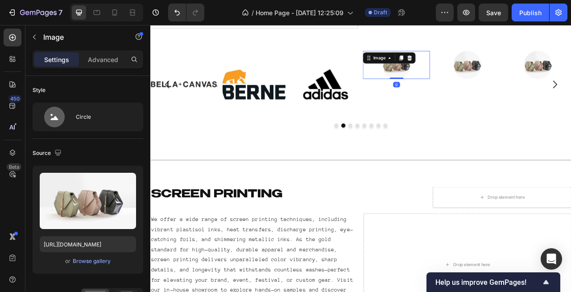
click at [454, 87] on img at bounding box center [463, 76] width 36 height 36
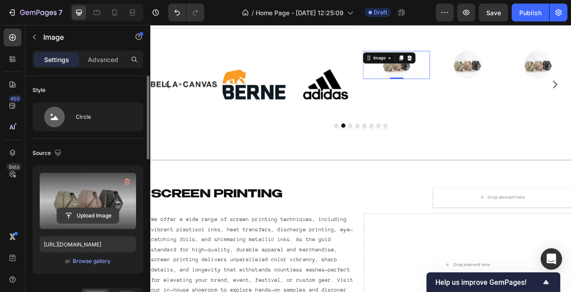
click at [83, 219] on input "file" at bounding box center [88, 215] width 62 height 15
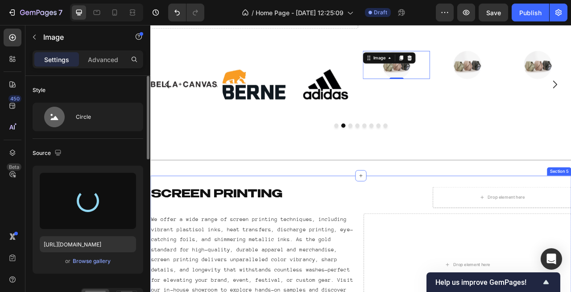
type input "[URL][DOMAIN_NAME]"
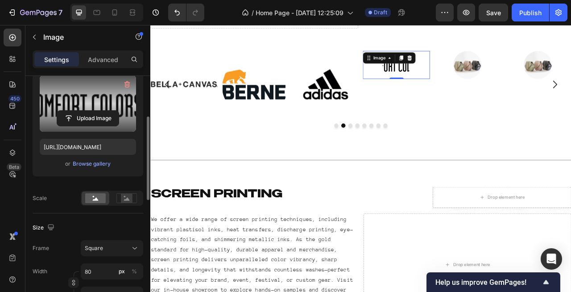
scroll to position [103, 0]
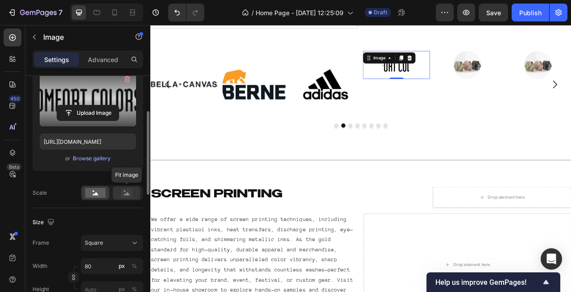
click at [124, 195] on icon at bounding box center [127, 193] width 6 height 3
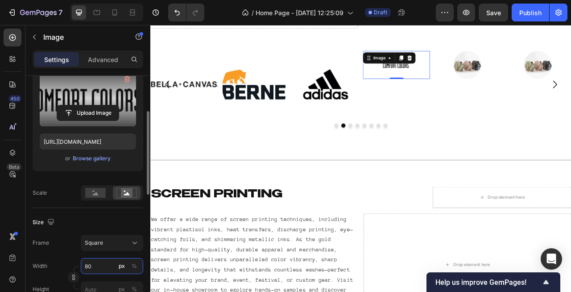
click at [112, 264] on input "80" at bounding box center [112, 266] width 62 height 16
drag, startPoint x: 112, startPoint y: 264, endPoint x: 31, endPoint y: 264, distance: 81.2
click at [38, 264] on div "Width 80 px %" at bounding box center [88, 266] width 111 height 16
type input "3"
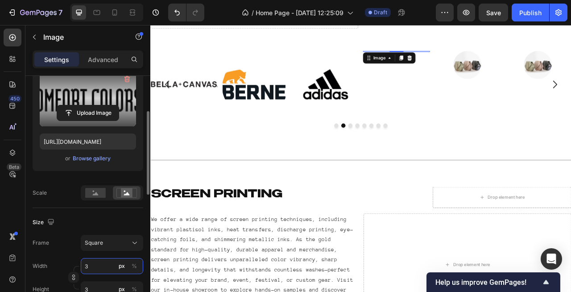
type input "30"
type input "300"
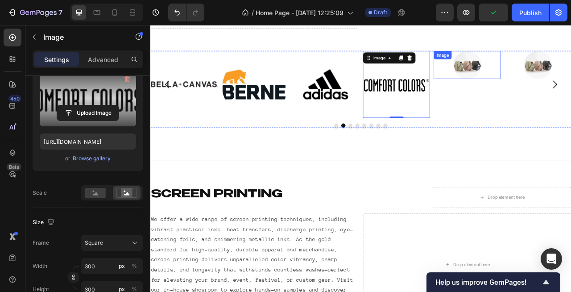
click at [548, 87] on img at bounding box center [554, 76] width 36 height 36
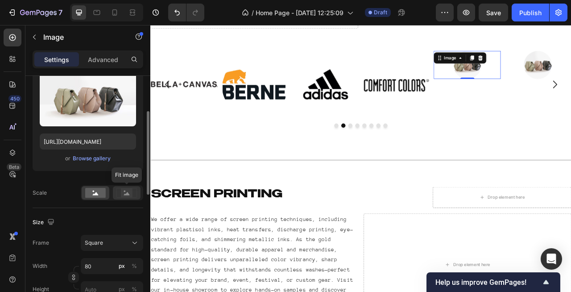
click at [131, 190] on rect at bounding box center [127, 192] width 12 height 9
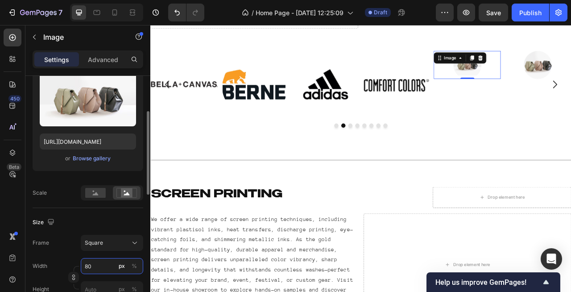
click at [106, 265] on input "80" at bounding box center [112, 266] width 62 height 16
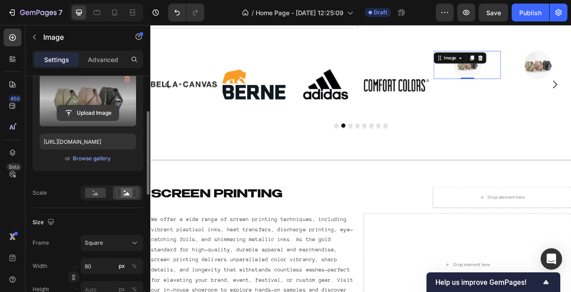
click at [87, 115] on input "file" at bounding box center [88, 112] width 62 height 15
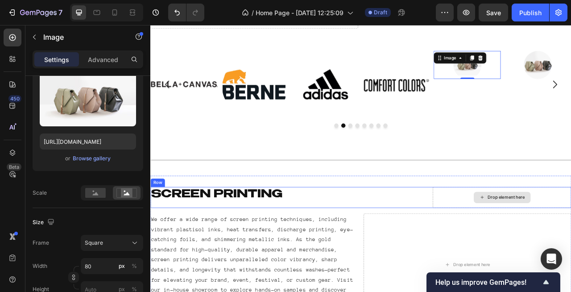
type input "[URL][DOMAIN_NAME]"
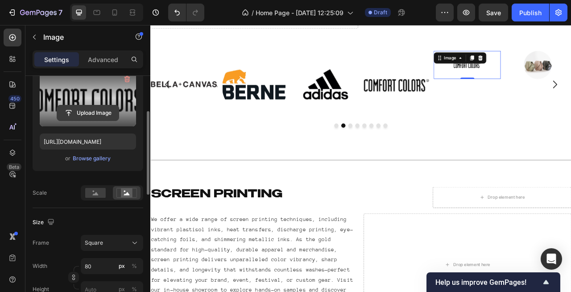
click at [84, 112] on input "file" at bounding box center [88, 112] width 62 height 15
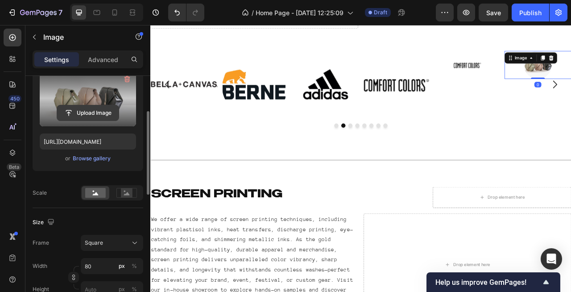
click at [87, 108] on input "file" at bounding box center [88, 112] width 62 height 15
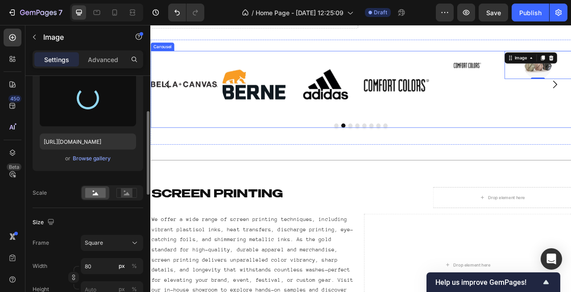
type input "[URL][DOMAIN_NAME]"
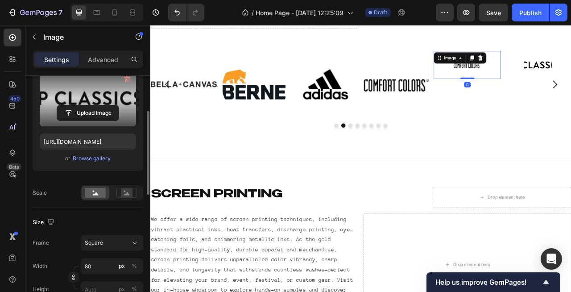
click at [560, 79] on img at bounding box center [554, 76] width 36 height 36
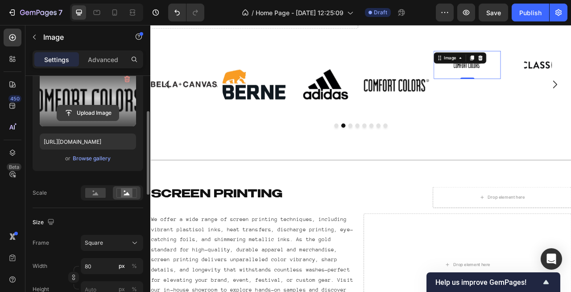
click at [83, 113] on input "file" at bounding box center [88, 112] width 62 height 15
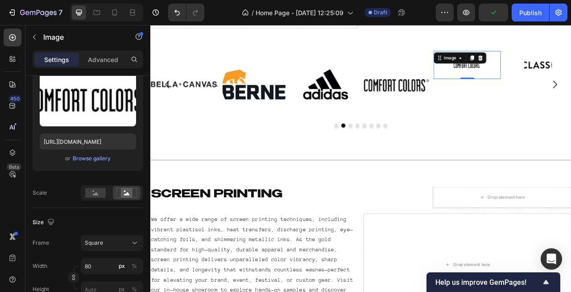
type input "[URL][DOMAIN_NAME]"
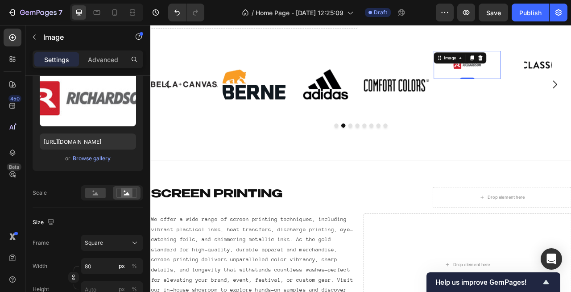
click at [555, 90] on img at bounding box center [554, 76] width 36 height 36
type input "3"
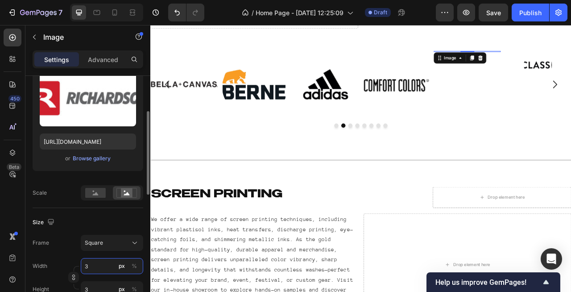
type input "30"
type input "300"
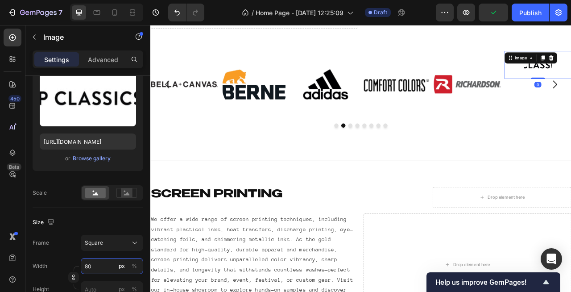
drag, startPoint x: 102, startPoint y: 267, endPoint x: -5, endPoint y: 267, distance: 106.7
click at [0, 0] on html "7 / Home Page - [DATE] 12:25:09 Draft Preview Publish 450 Beta Sections(18) Ele…" at bounding box center [285, 0] width 571 height 0
type input "8"
type input "83"
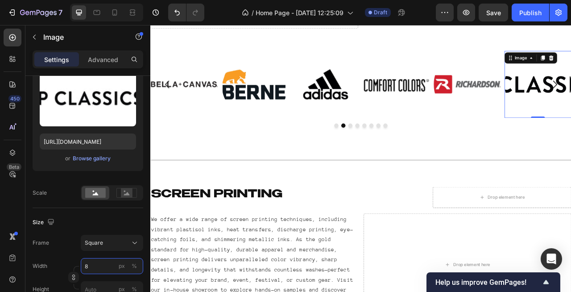
type input "83"
type input "830"
type input "8300"
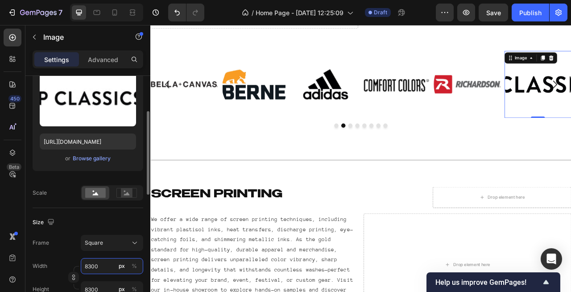
type input "830"
type input "83"
type input "8"
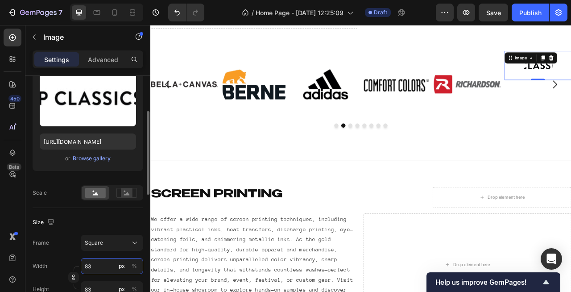
type input "8"
type input "83"
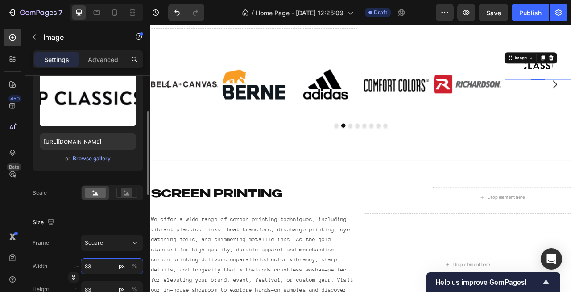
type input "830"
type input "8300"
type input "830"
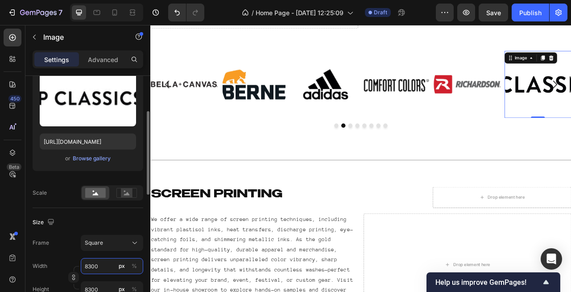
type input "830"
type input "83"
type input "8"
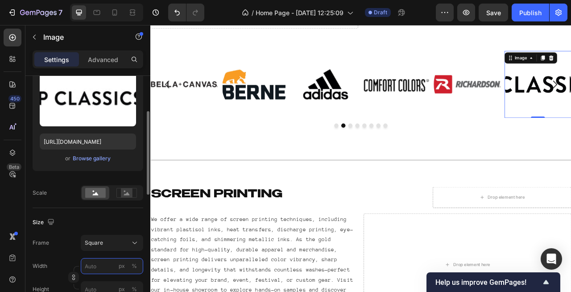
type input "8"
type input "83"
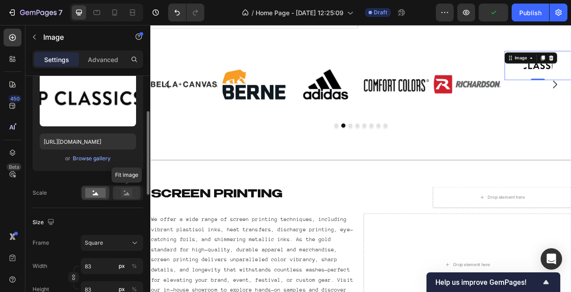
click at [122, 192] on rect at bounding box center [127, 192] width 12 height 9
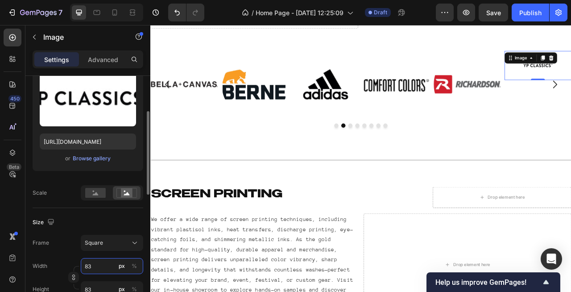
drag, startPoint x: 98, startPoint y: 266, endPoint x: 65, endPoint y: 266, distance: 33.0
click at [83, 266] on input "83" at bounding box center [112, 266] width 62 height 16
type input "8"
type input "3"
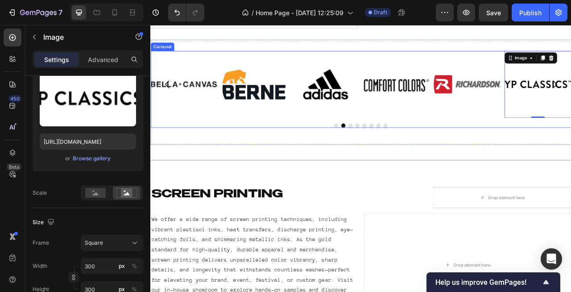
click at [404, 153] on button "Dot" at bounding box center [404, 152] width 5 height 5
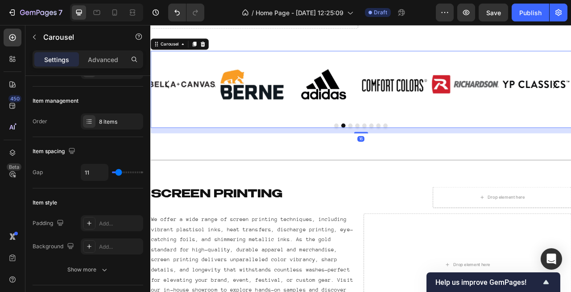
scroll to position [0, 0]
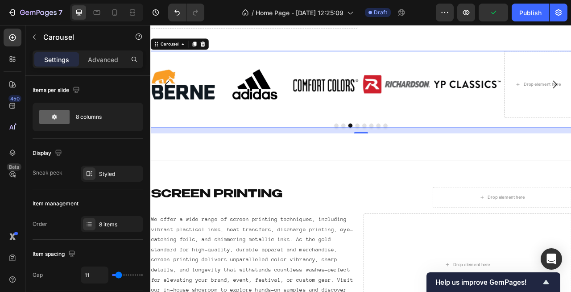
click at [415, 153] on button "Dot" at bounding box center [413, 152] width 5 height 5
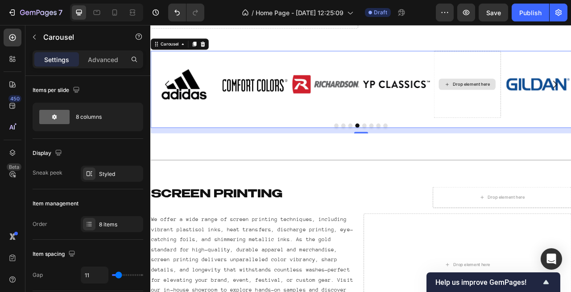
click at [551, 116] on div "Drop element here" at bounding box center [553, 100] width 85 height 85
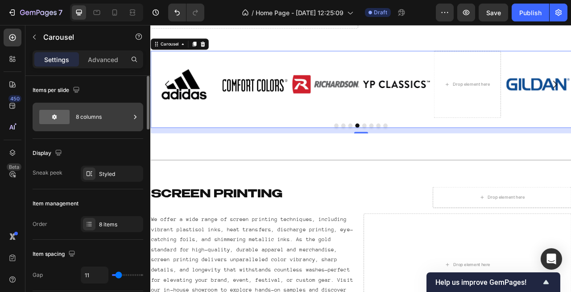
click at [64, 123] on div at bounding box center [54, 117] width 30 height 14
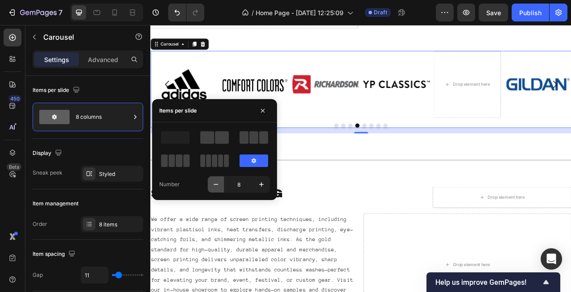
click at [220, 183] on button "button" at bounding box center [216, 184] width 16 height 16
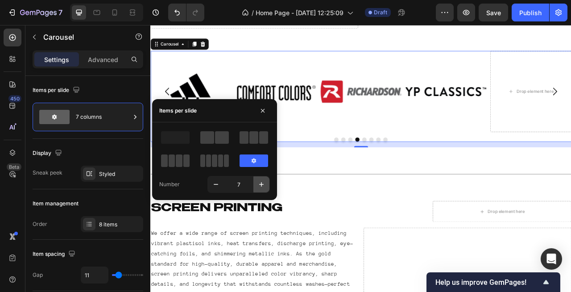
click at [266, 181] on icon "button" at bounding box center [261, 184] width 9 height 9
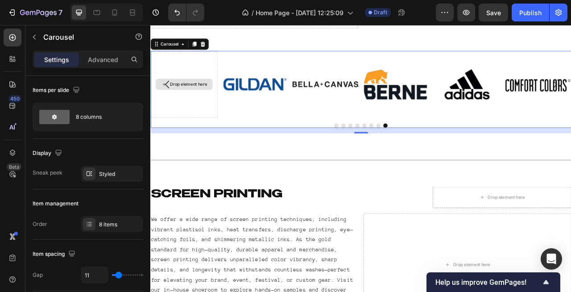
click at [211, 67] on div "Drop element here" at bounding box center [192, 100] width 85 height 85
